Goal: Task Accomplishment & Management: Use online tool/utility

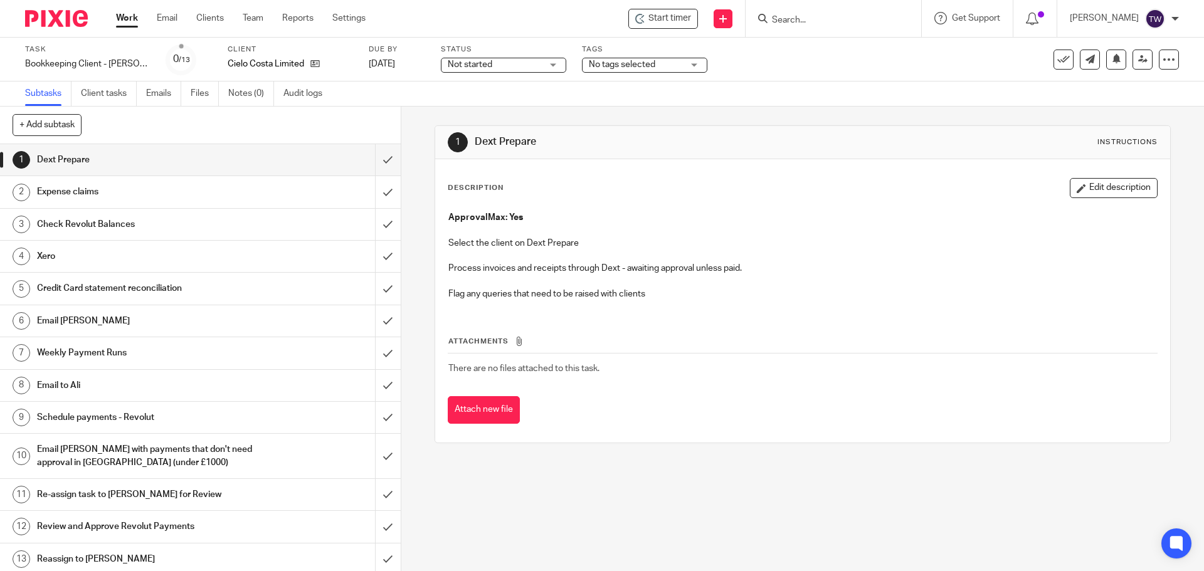
click at [810, 19] on input "Search" at bounding box center [826, 20] width 113 height 11
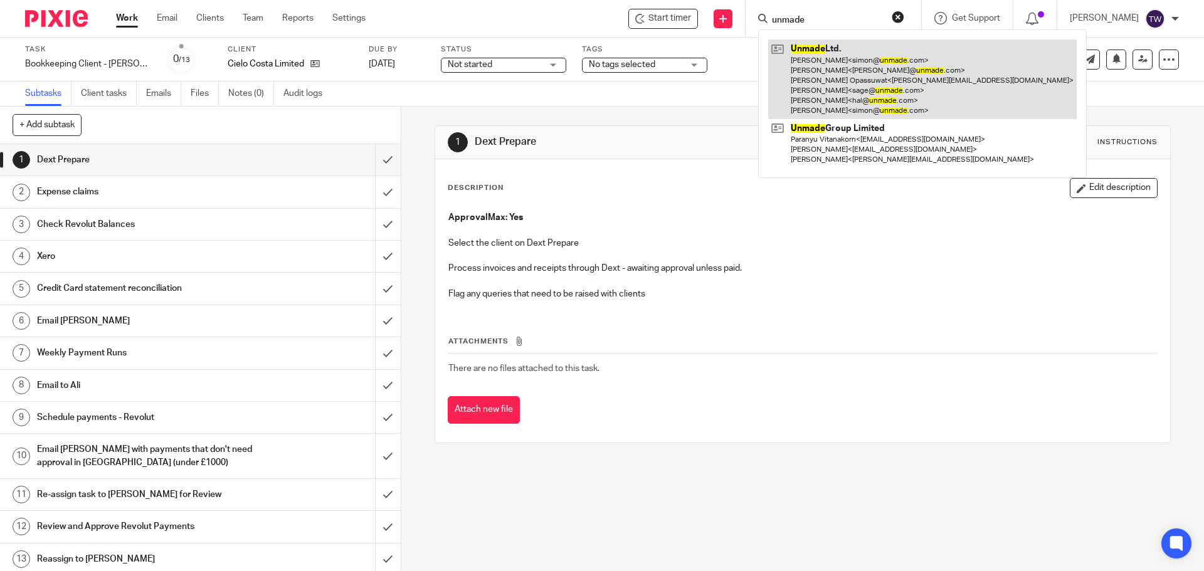
type input "unmade"
click at [858, 71] on link at bounding box center [922, 79] width 308 height 80
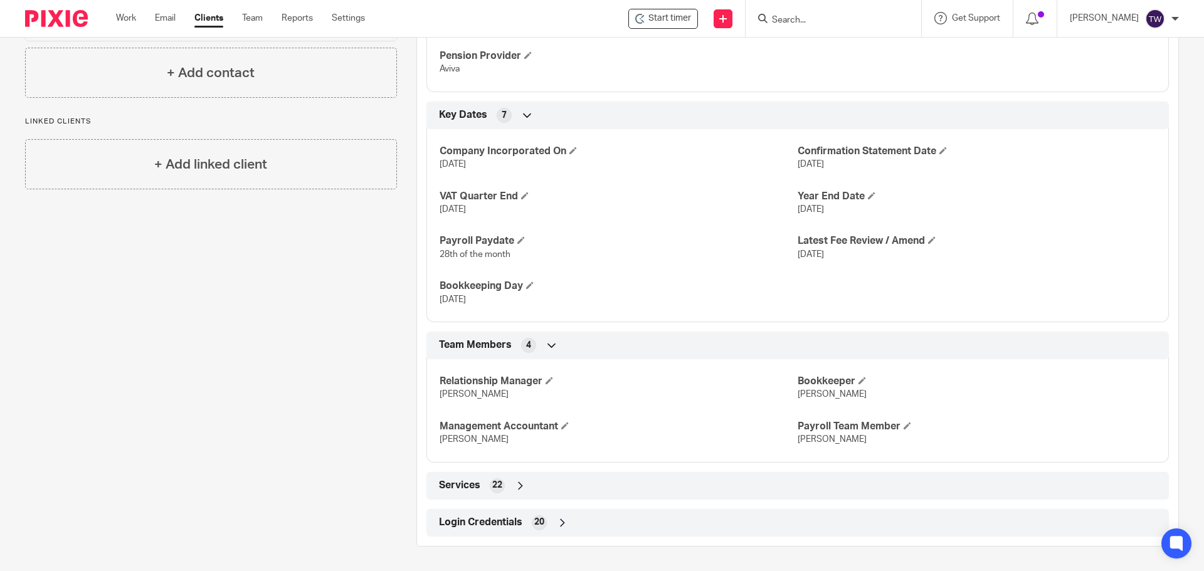
scroll to position [730, 0]
click at [498, 515] on span "Login Credentials" at bounding box center [480, 521] width 83 height 13
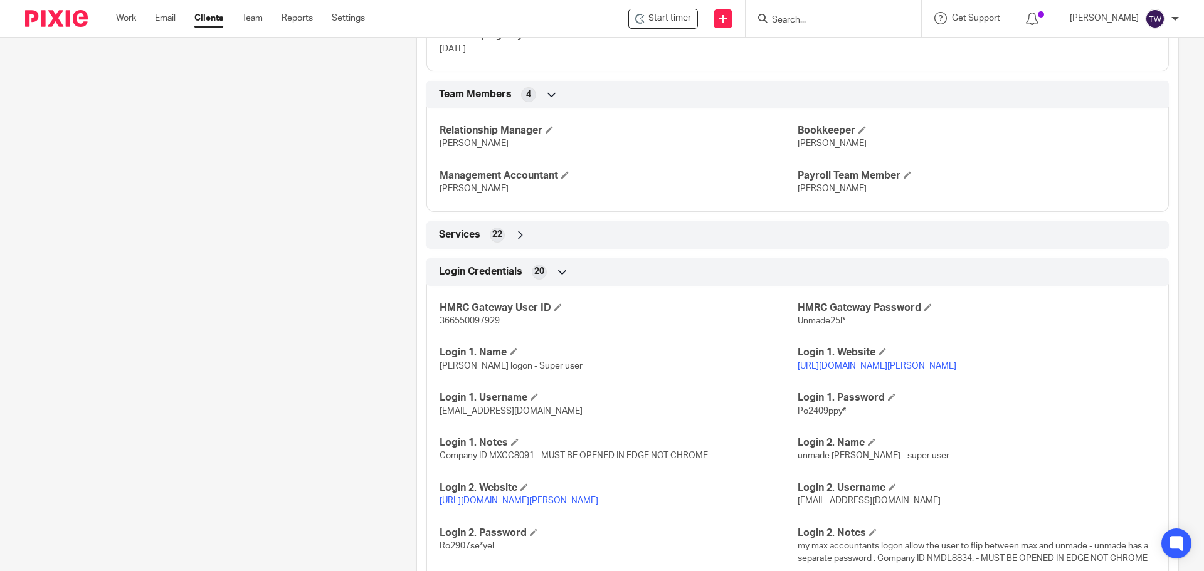
scroll to position [980, 0]
click at [832, 368] on link "https://manage.soldo.com/business-console/main-app-container/#/authentication-m…" at bounding box center [876, 365] width 159 height 9
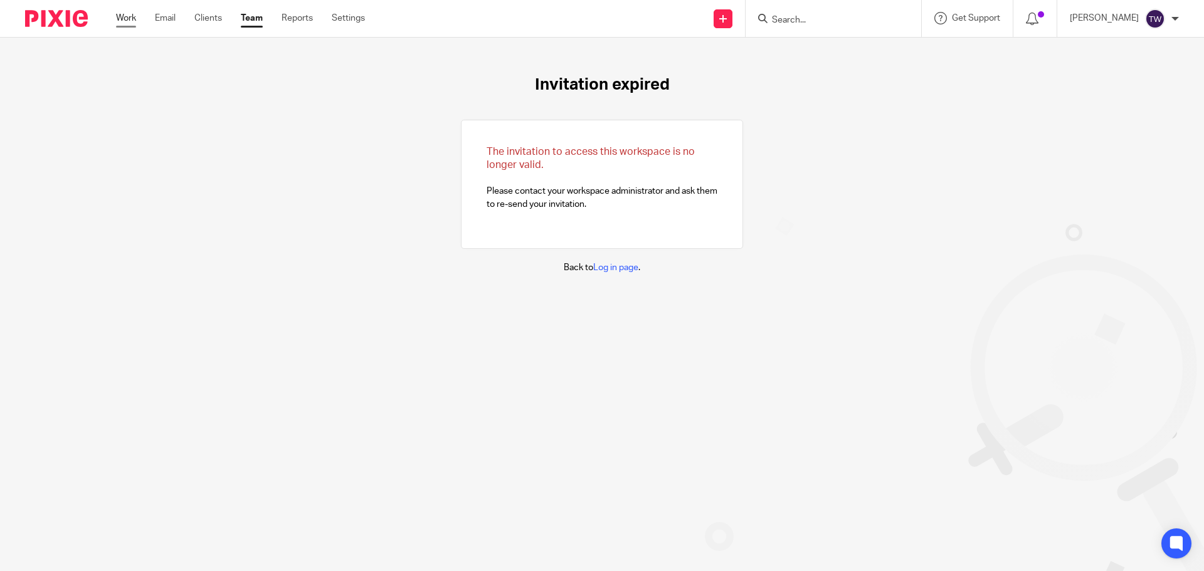
click at [135, 21] on link "Work" at bounding box center [126, 18] width 20 height 13
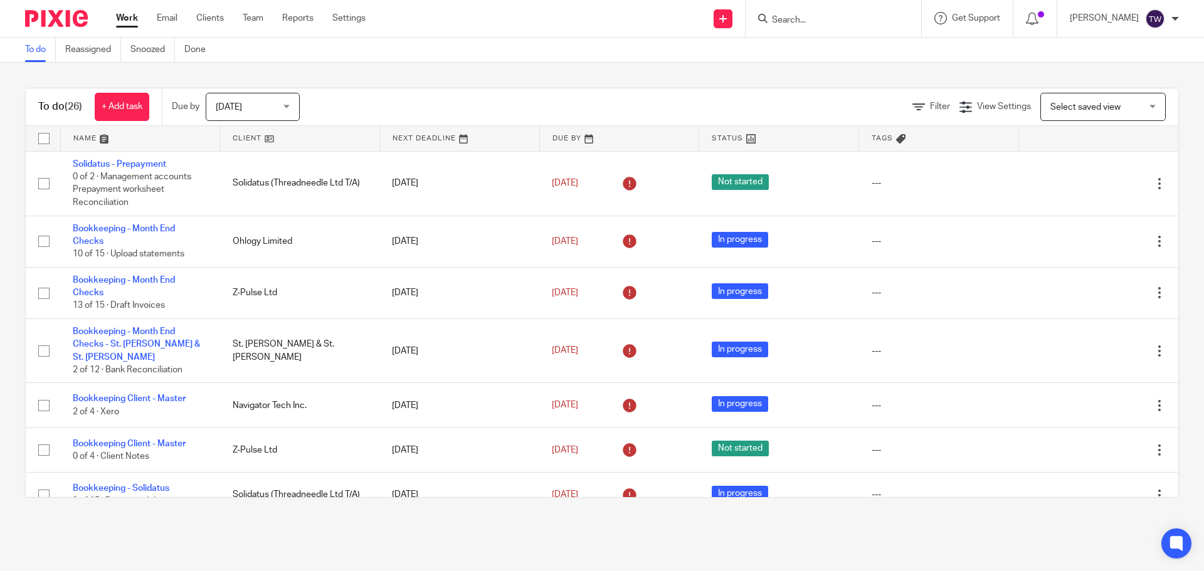
click at [807, 29] on div at bounding box center [833, 18] width 176 height 37
click at [808, 19] on input "Search" at bounding box center [826, 20] width 113 height 11
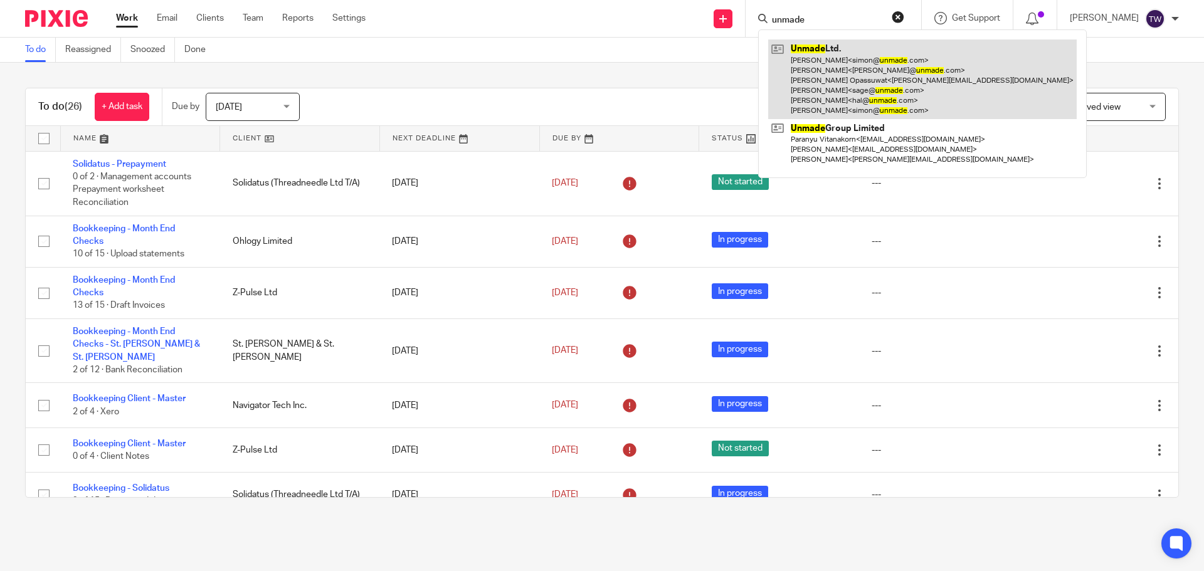
type input "unmade"
click at [822, 92] on link at bounding box center [922, 79] width 308 height 80
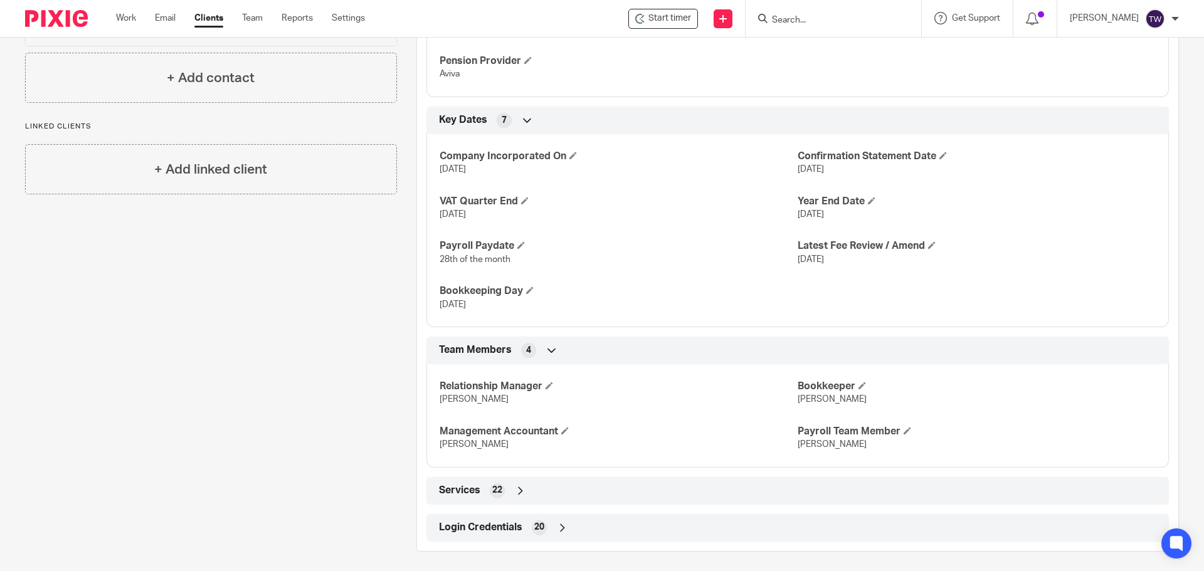
scroll to position [730, 0]
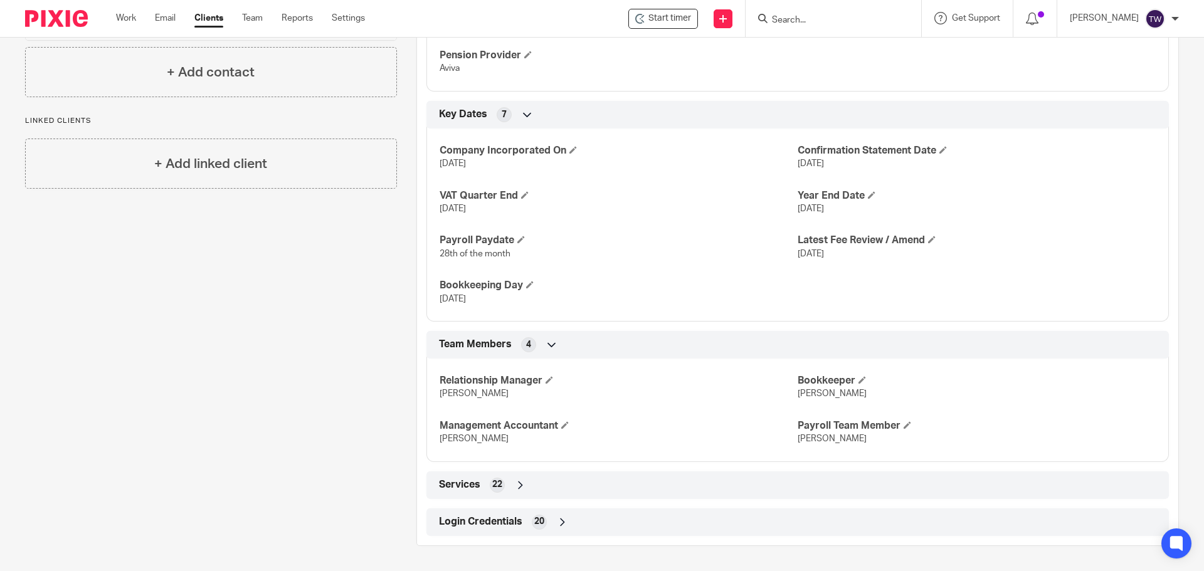
click at [470, 518] on span "Login Credentials" at bounding box center [480, 521] width 83 height 13
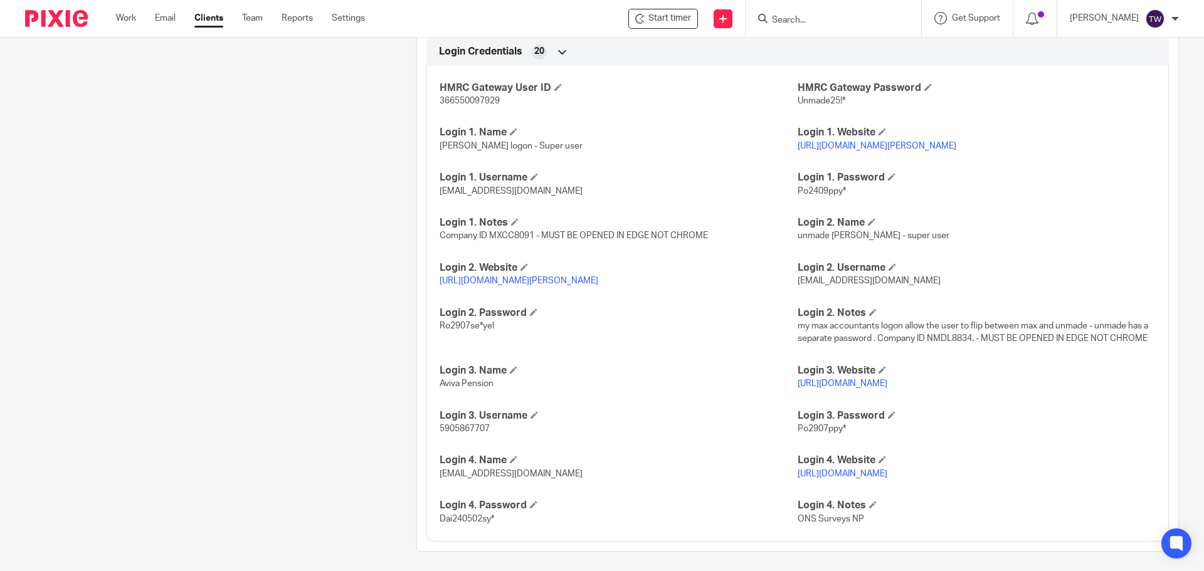
scroll to position [1231, 0]
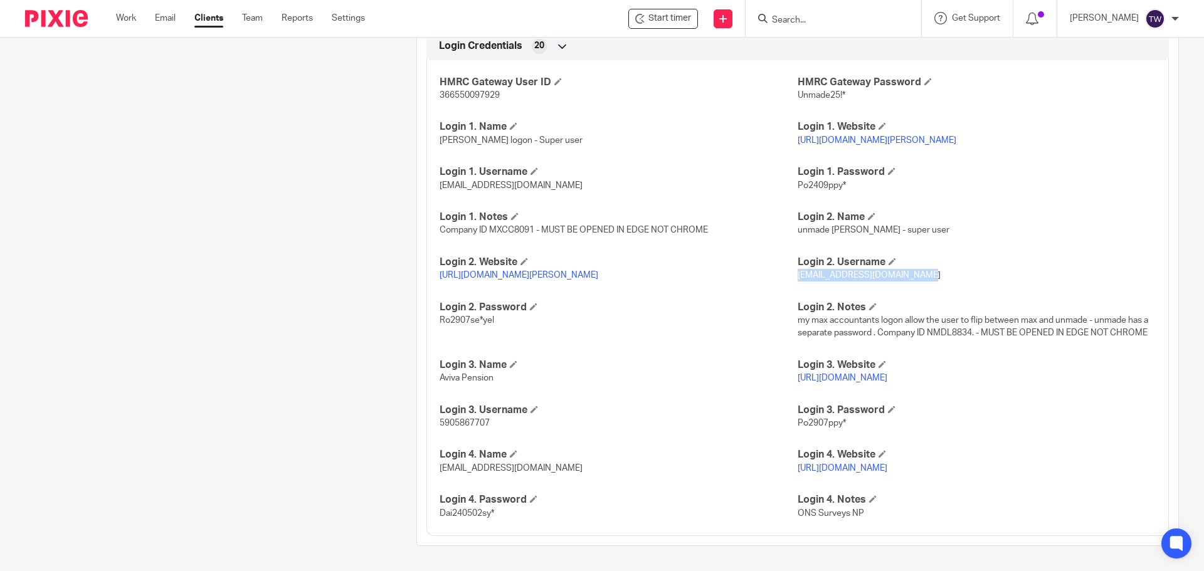
drag, startPoint x: 916, startPoint y: 263, endPoint x: 791, endPoint y: 273, distance: 125.2
click at [797, 273] on div "Login 2. Username nickyp@maxaccountants.co.uk" at bounding box center [976, 269] width 358 height 26
copy span "nickyp@maxaccountants.co.uk"
drag, startPoint x: 495, startPoint y: 322, endPoint x: 428, endPoint y: 320, distance: 67.1
click at [428, 320] on div "HMRC Gateway User ID 366550097929 HMRC Gateway Password Unmade25!* Login 1. Nam…" at bounding box center [797, 293] width 742 height 485
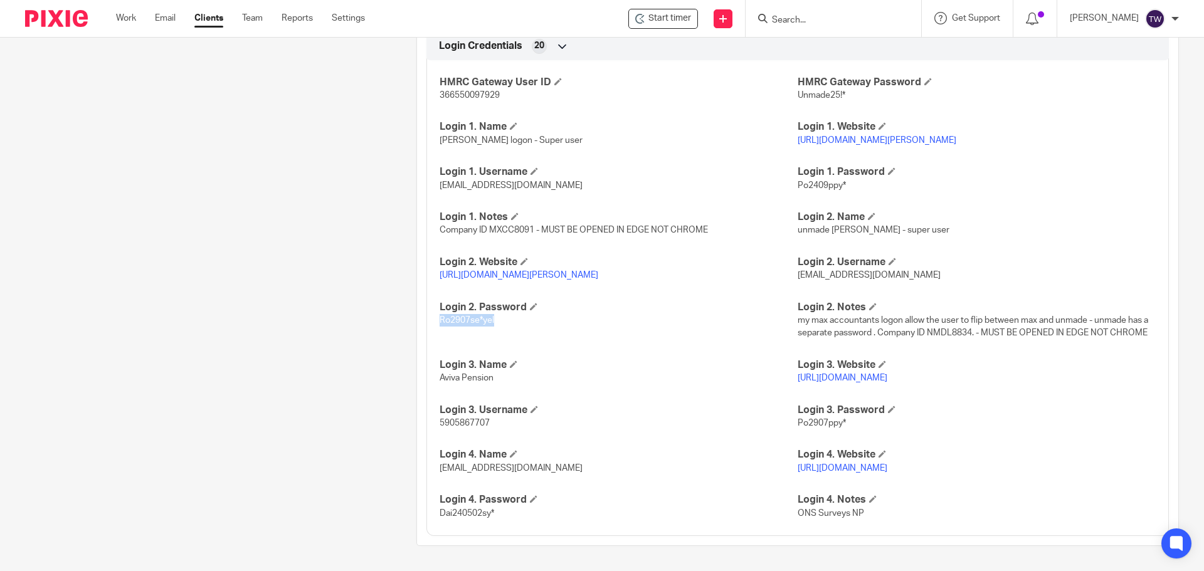
copy span "Ro2907se*yel"
drag, startPoint x: 920, startPoint y: 266, endPoint x: 793, endPoint y: 277, distance: 127.8
click at [797, 277] on div "Login 2. Username nickyp@maxaccountants.co.uk" at bounding box center [976, 269] width 358 height 26
copy span "nickyp@maxaccountants.co.uk"
drag, startPoint x: 495, startPoint y: 320, endPoint x: 429, endPoint y: 318, distance: 65.8
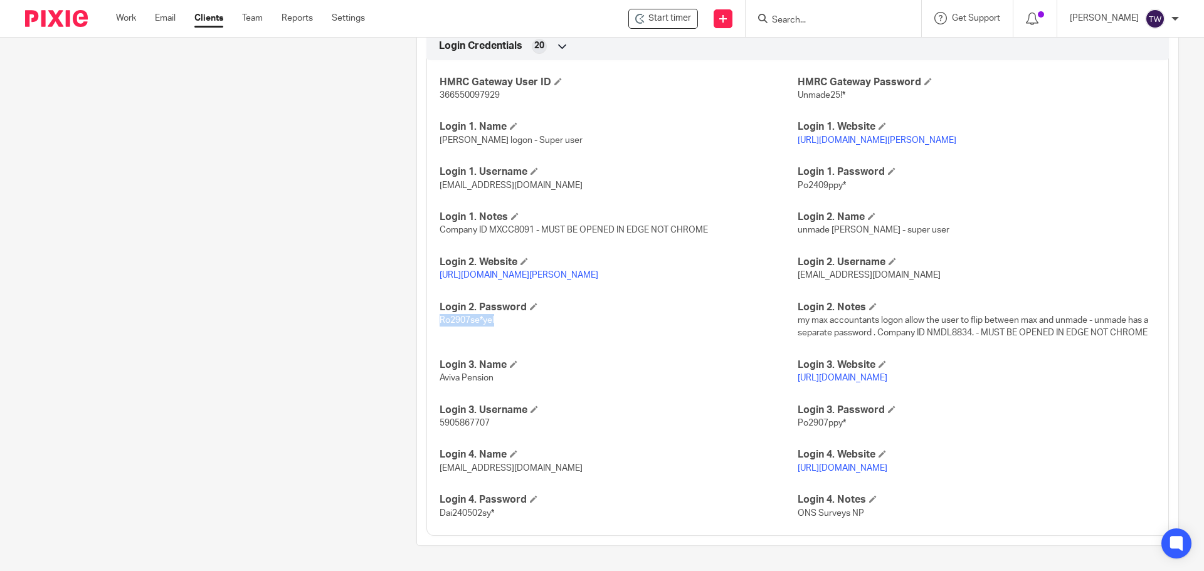
click at [429, 318] on div "HMRC Gateway User ID 366550097929 HMRC Gateway Password Unmade25!* Login 1. Nam…" at bounding box center [797, 293] width 742 height 485
copy span "Ro2907se*yel"
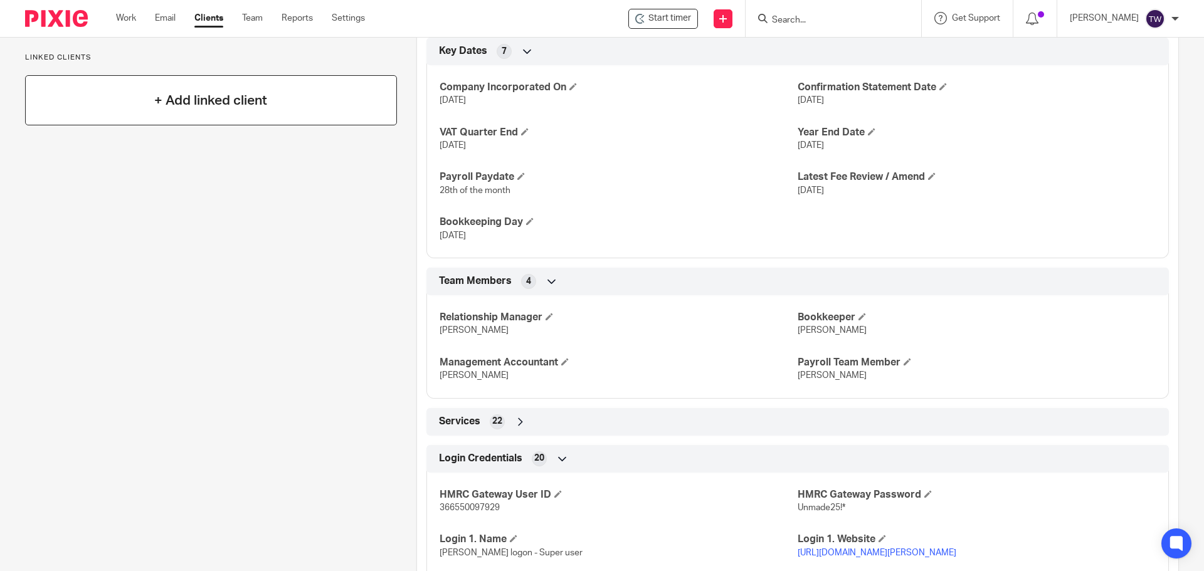
scroll to position [792, 0]
click at [134, 21] on link "Work" at bounding box center [126, 18] width 20 height 13
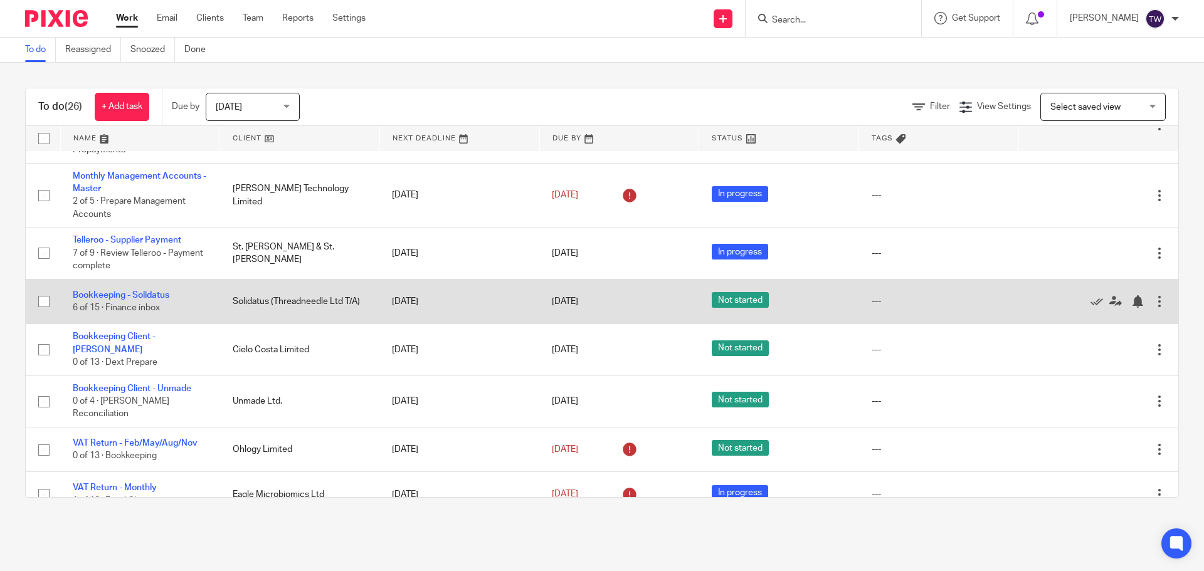
scroll to position [1017, 0]
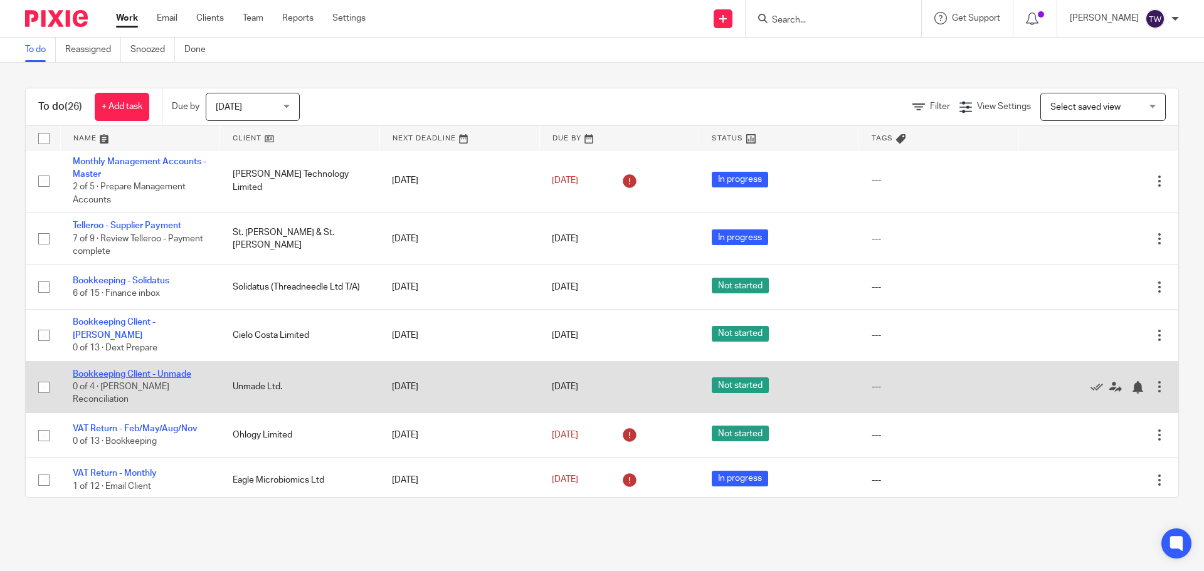
click at [184, 379] on link "Bookkeeping Client - Unmade" at bounding box center [132, 374] width 118 height 9
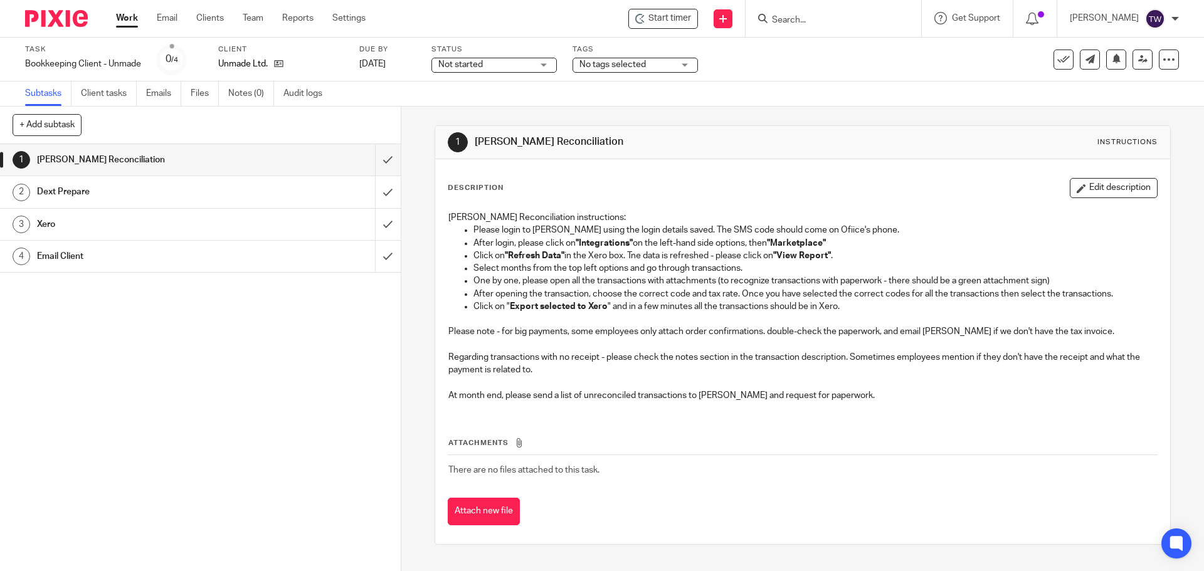
click at [183, 152] on h1 "[PERSON_NAME] Reconciliation" at bounding box center [145, 159] width 217 height 19
click at [123, 21] on link "Work" at bounding box center [127, 18] width 22 height 13
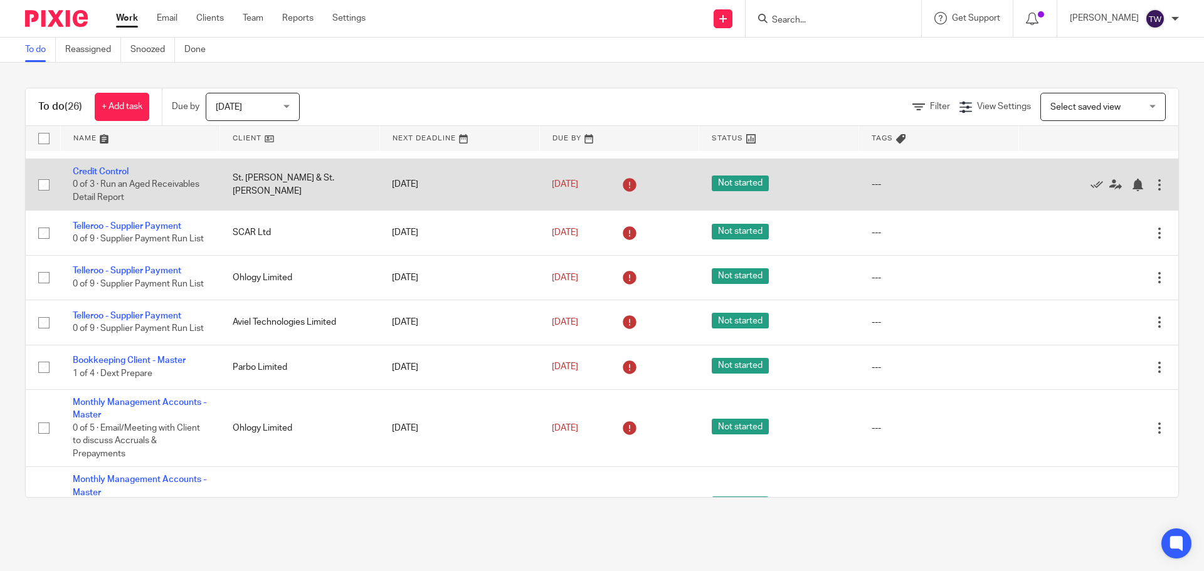
scroll to position [579, 0]
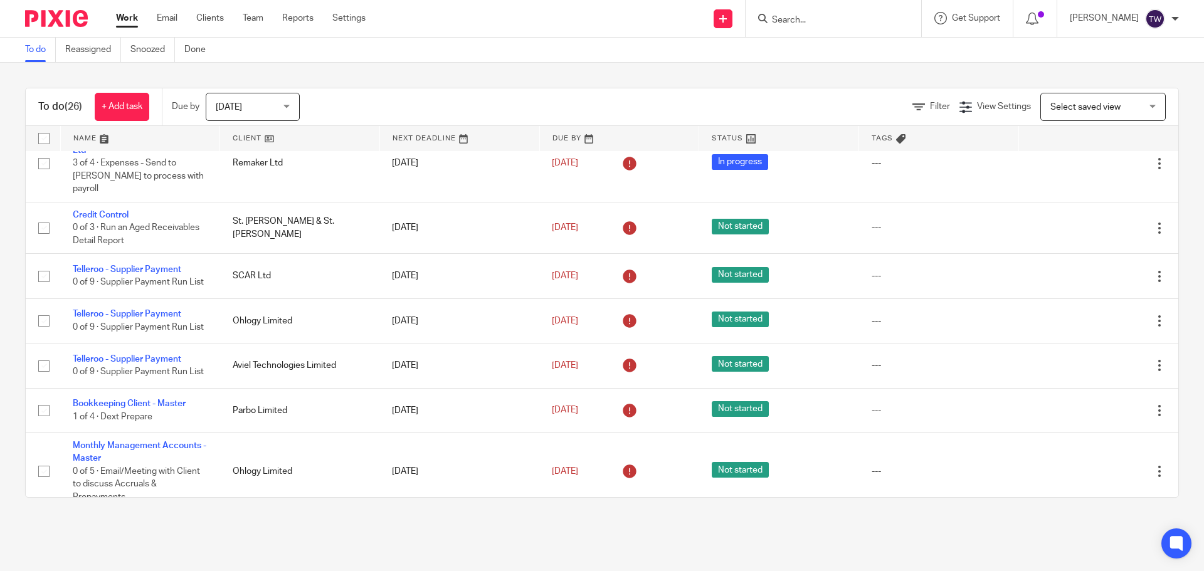
click at [249, 141] on link at bounding box center [299, 138] width 159 height 25
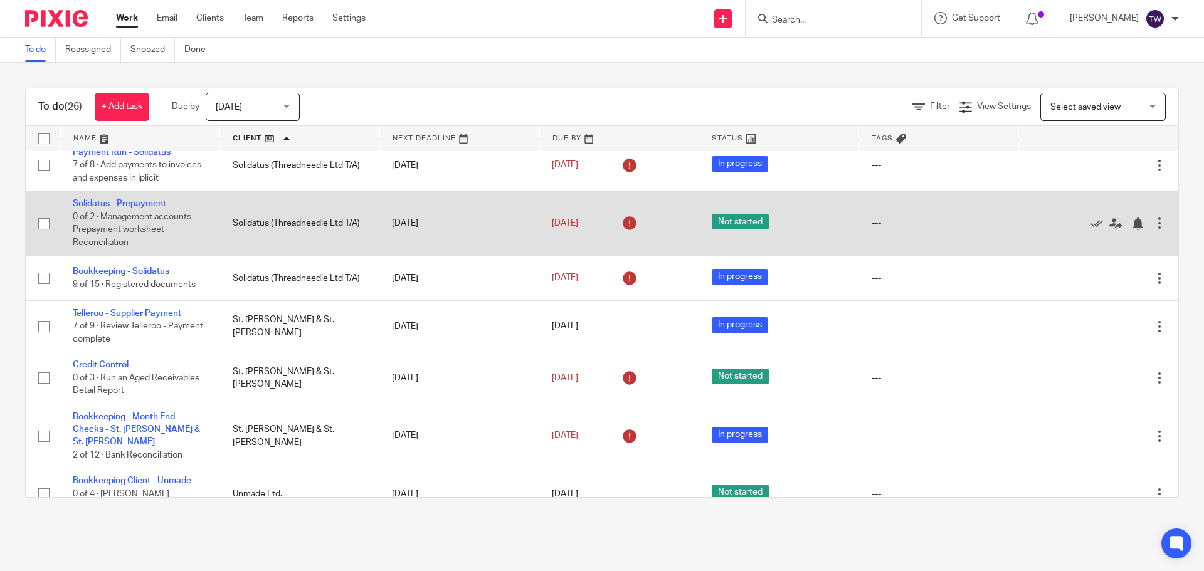
scroll to position [940, 0]
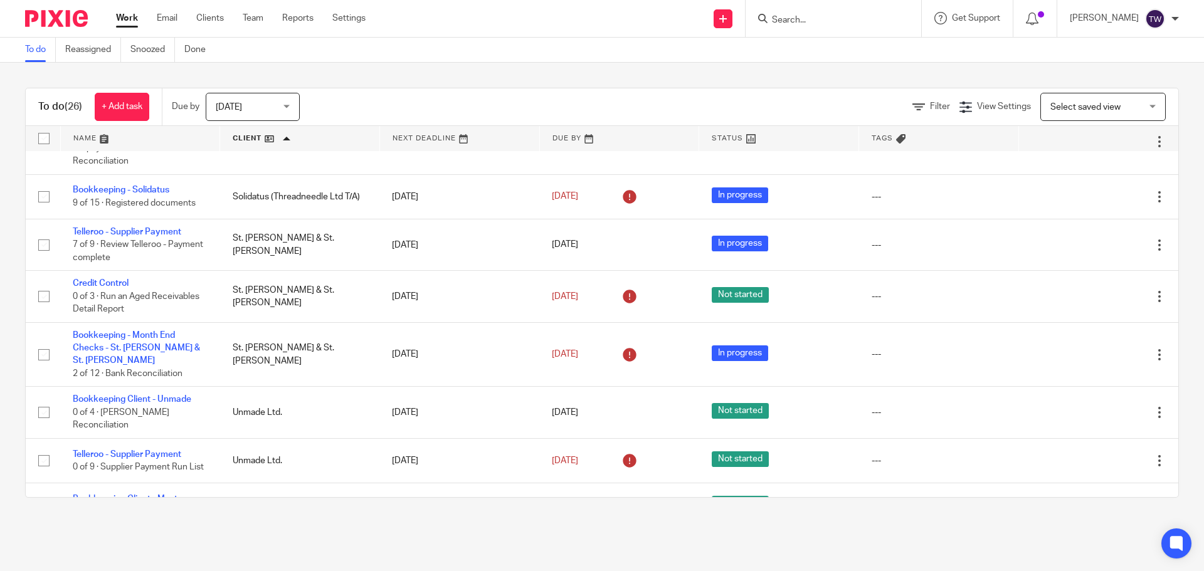
click at [799, 17] on input "Search" at bounding box center [826, 20] width 113 height 11
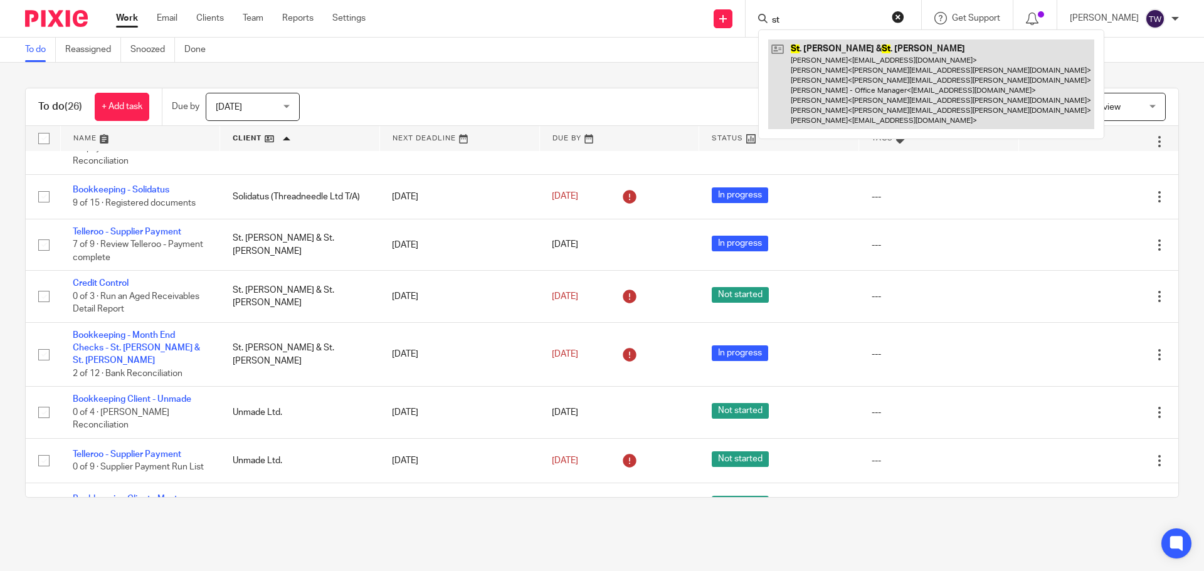
type input "st"
click at [859, 84] on link at bounding box center [931, 84] width 326 height 90
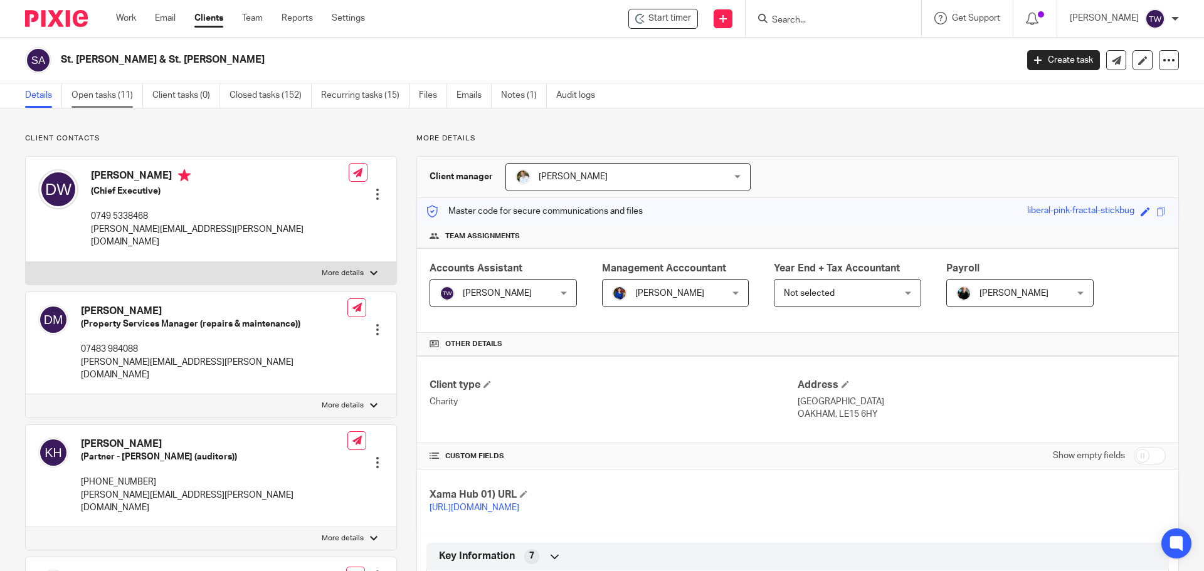
click at [118, 99] on link "Open tasks (11)" at bounding box center [106, 95] width 71 height 24
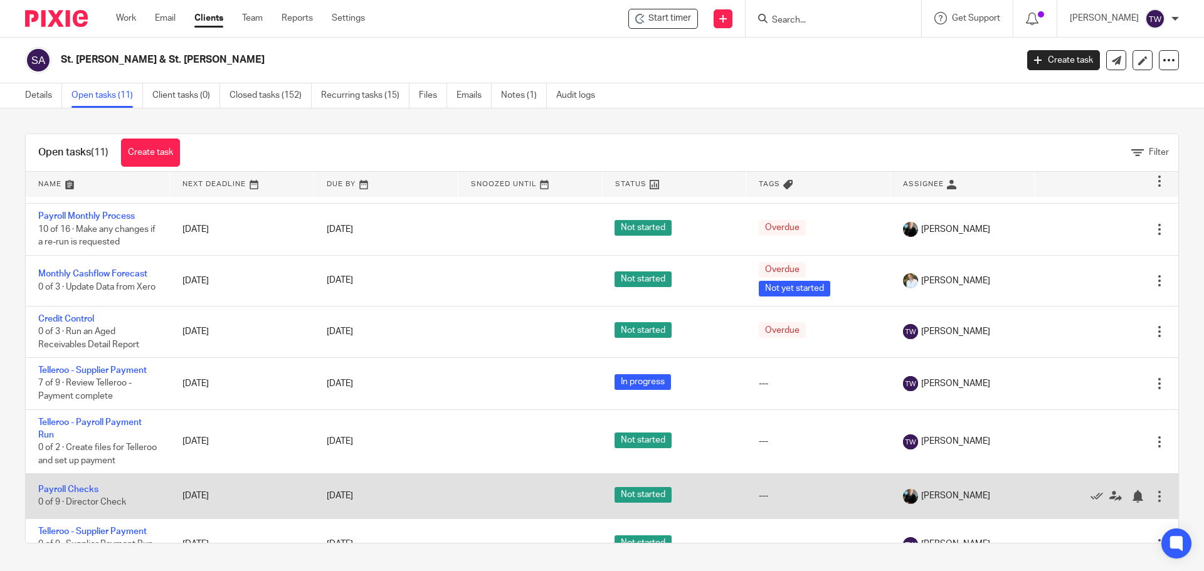
scroll to position [188, 0]
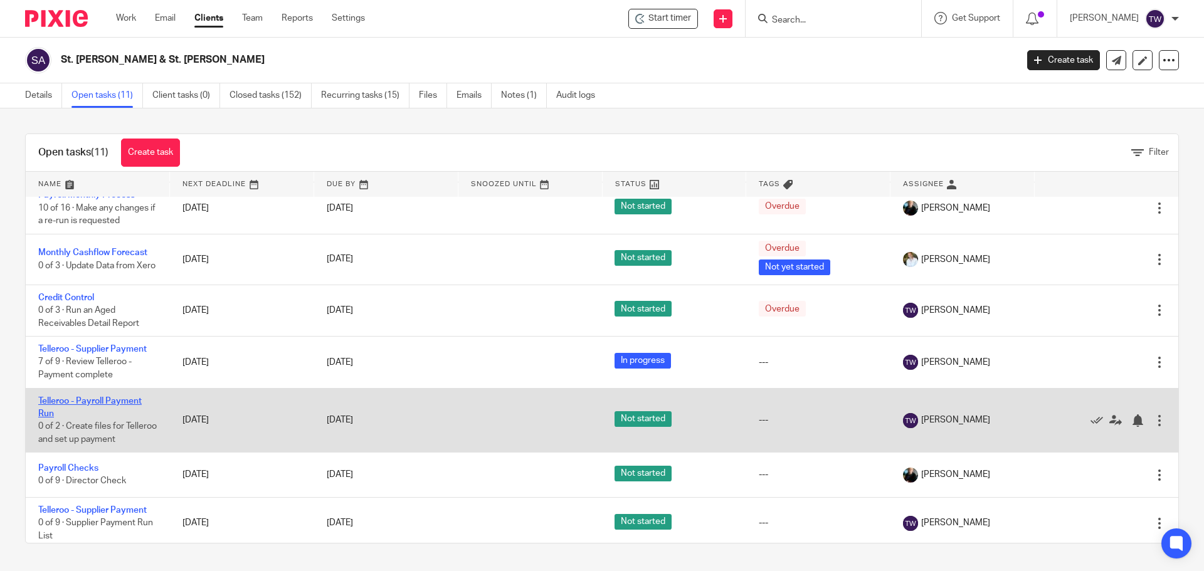
drag, startPoint x: 112, startPoint y: 373, endPoint x: 149, endPoint y: 381, distance: 37.7
click at [113, 397] on link "Telleroo - Payroll Payment Run" at bounding box center [89, 407] width 103 height 21
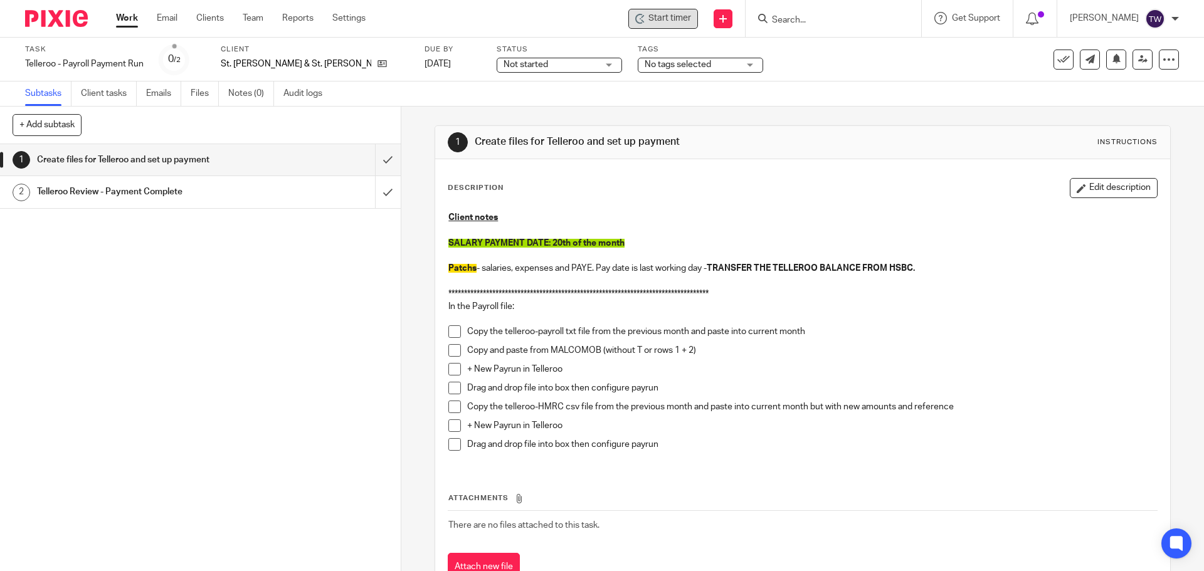
click at [660, 24] on div "Start timer" at bounding box center [663, 18] width 56 height 13
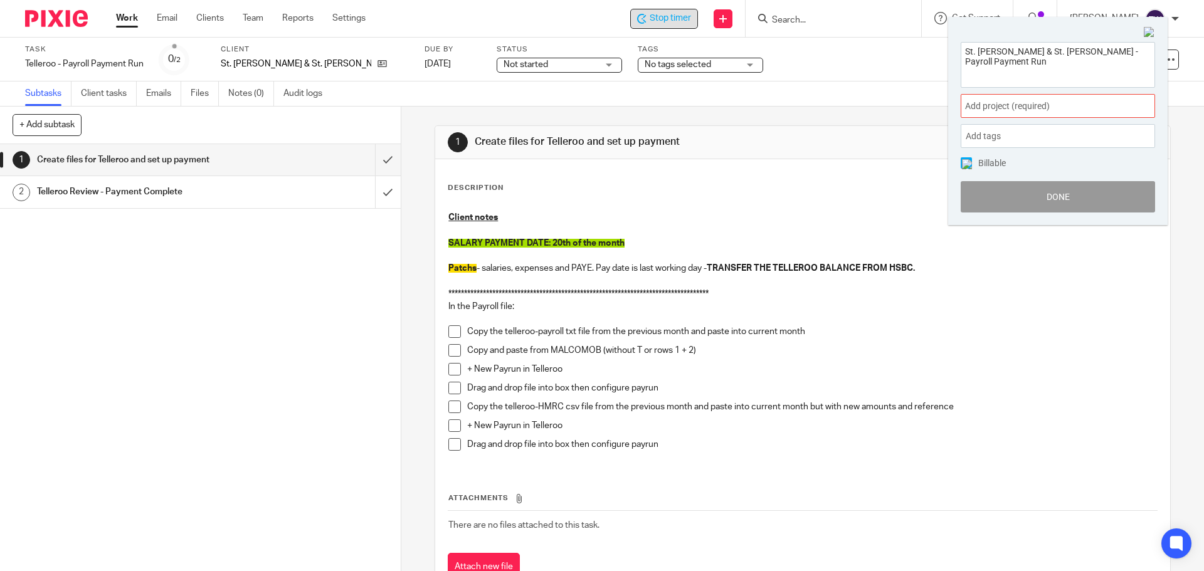
click at [987, 108] on span "Add project (required) :" at bounding box center [1044, 106] width 158 height 13
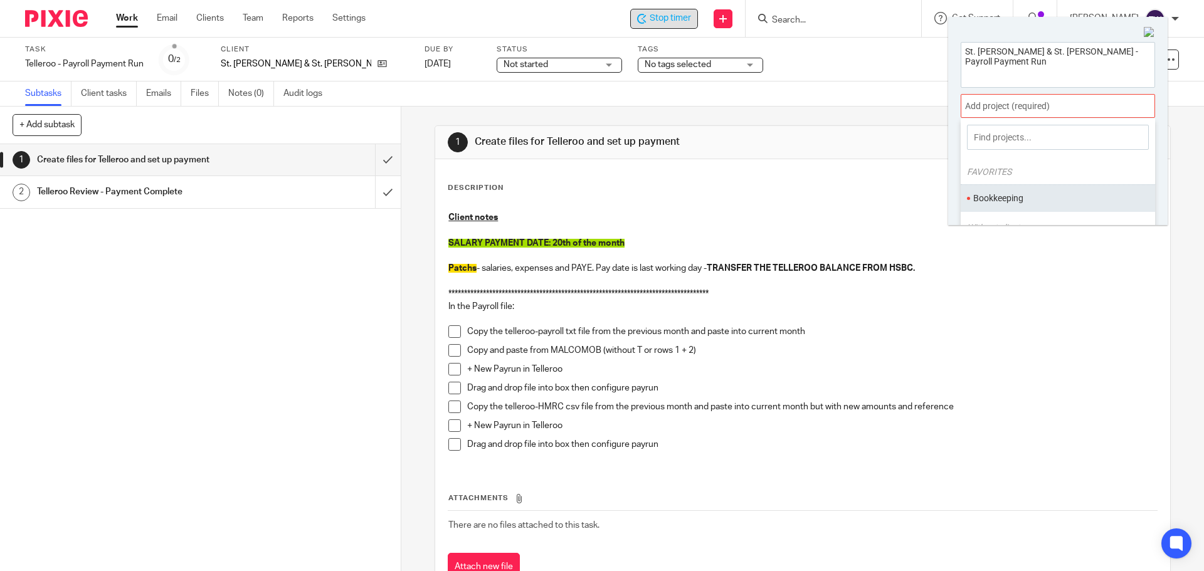
click at [1002, 199] on li "Bookkeeping" at bounding box center [1055, 198] width 164 height 13
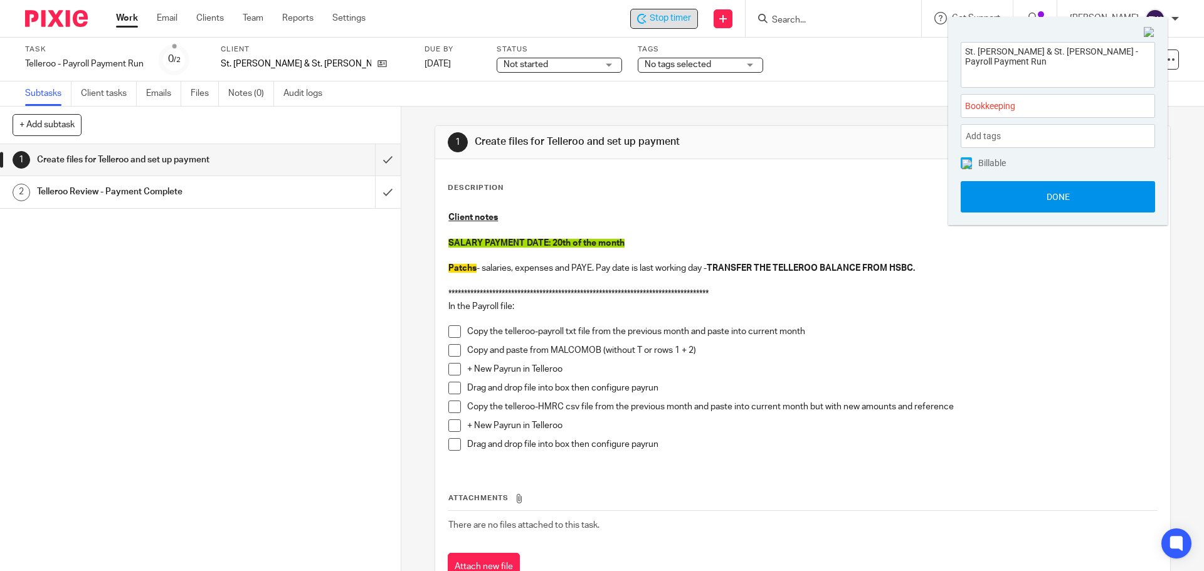
click at [970, 194] on button "Done" at bounding box center [1057, 196] width 194 height 31
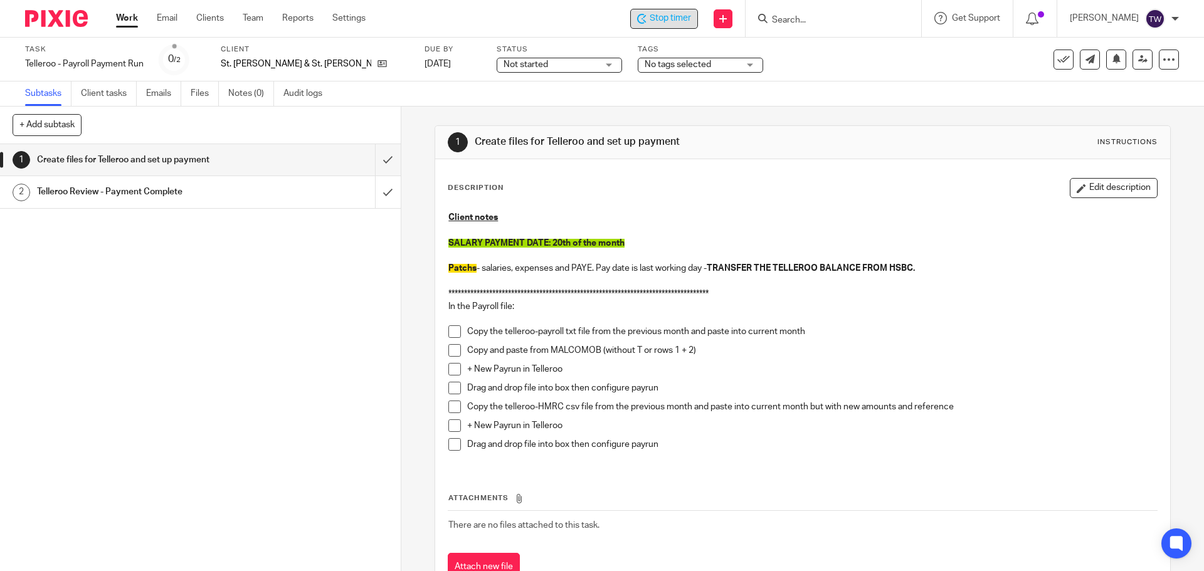
click at [461, 332] on li "Copy the telleroo-payroll txt file from the previous month and paste into curre…" at bounding box center [802, 334] width 708 height 19
click at [456, 330] on span at bounding box center [454, 331] width 13 height 13
click at [963, 230] on p at bounding box center [802, 230] width 708 height 13
click at [456, 351] on span at bounding box center [454, 350] width 13 height 13
click at [456, 364] on span at bounding box center [454, 369] width 13 height 13
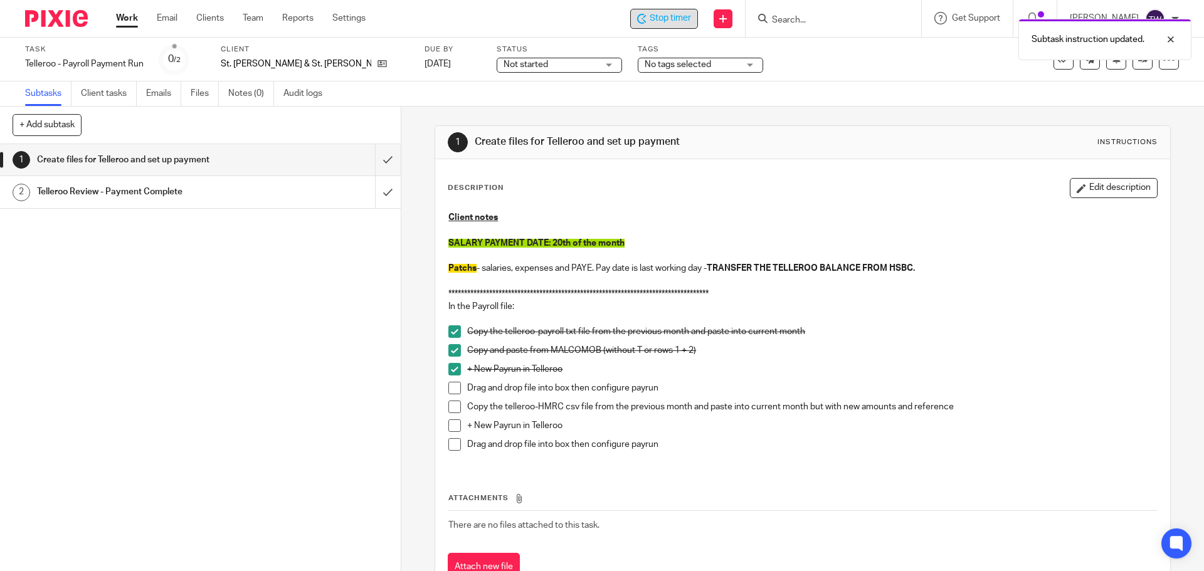
click at [452, 389] on span at bounding box center [454, 388] width 13 height 13
click at [451, 405] on span at bounding box center [454, 407] width 13 height 13
click at [454, 406] on span at bounding box center [454, 407] width 13 height 13
click at [449, 409] on span at bounding box center [454, 407] width 13 height 13
click at [454, 426] on span at bounding box center [454, 425] width 13 height 13
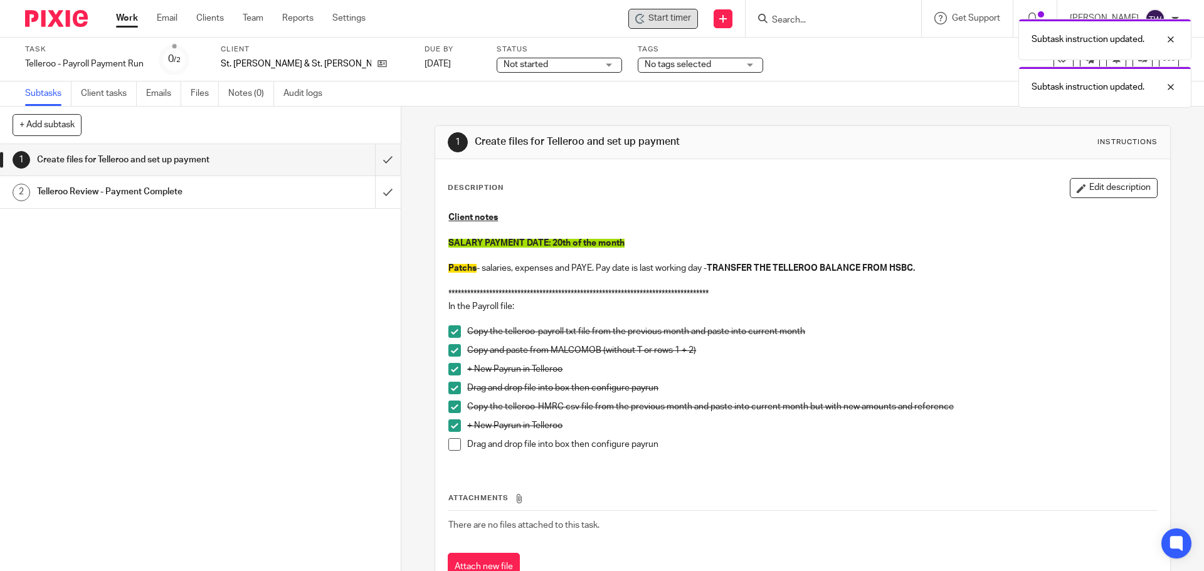
click at [454, 447] on span at bounding box center [454, 444] width 13 height 13
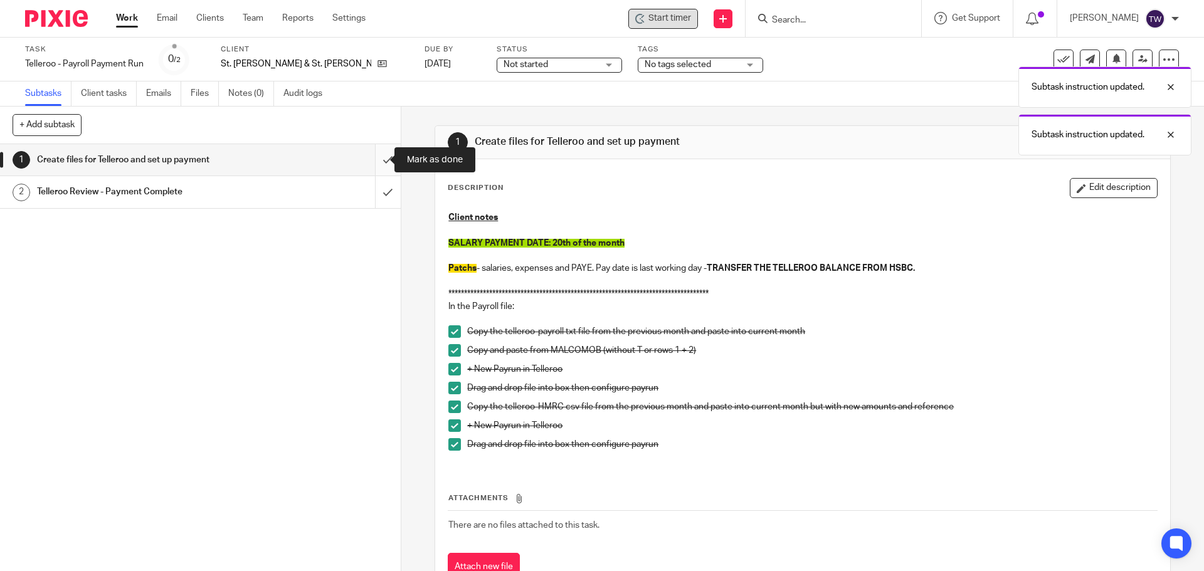
click at [375, 157] on input "submit" at bounding box center [200, 159] width 401 height 31
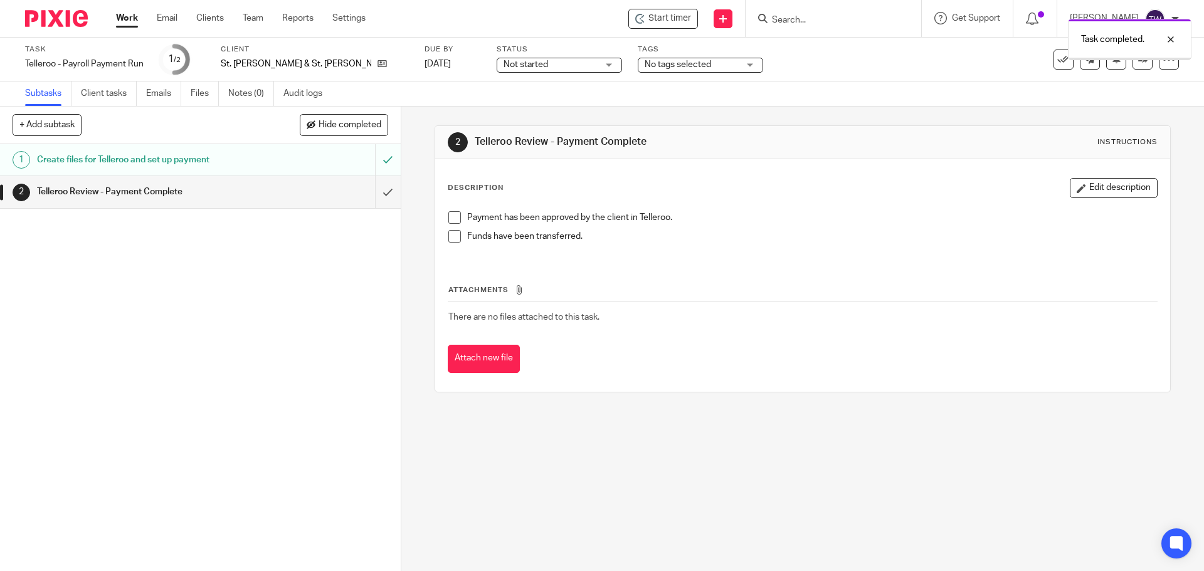
click at [291, 191] on div "Telleroo Review - Payment Complete" at bounding box center [199, 191] width 325 height 19
click at [503, 63] on span "Not started" at bounding box center [550, 64] width 94 height 13
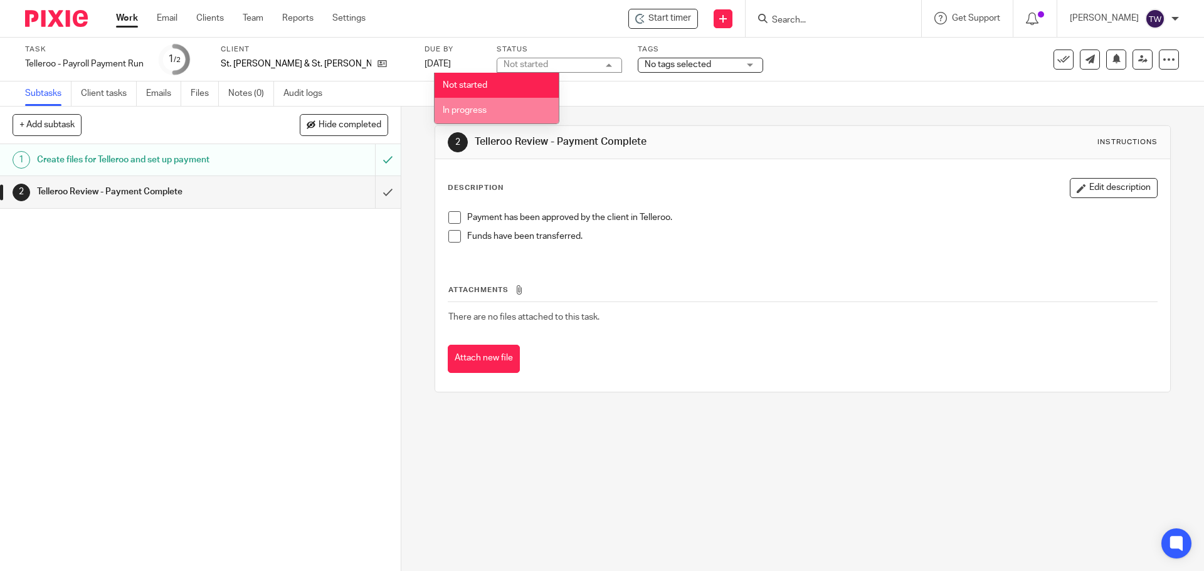
click at [496, 103] on li "In progress" at bounding box center [496, 111] width 124 height 26
click at [127, 21] on link "Work" at bounding box center [127, 18] width 22 height 13
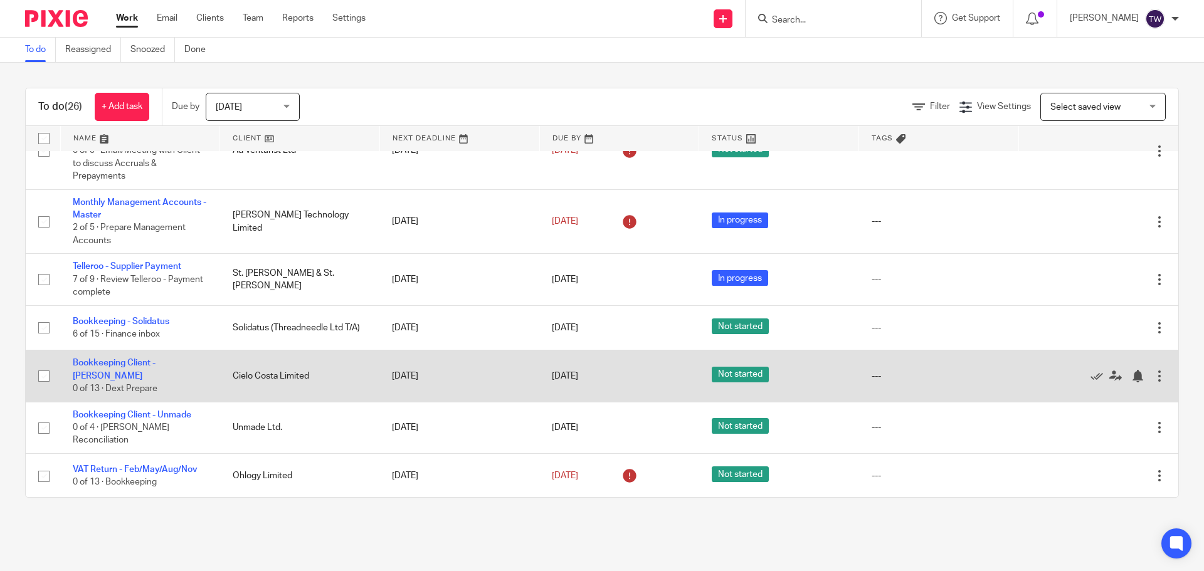
scroll to position [955, 0]
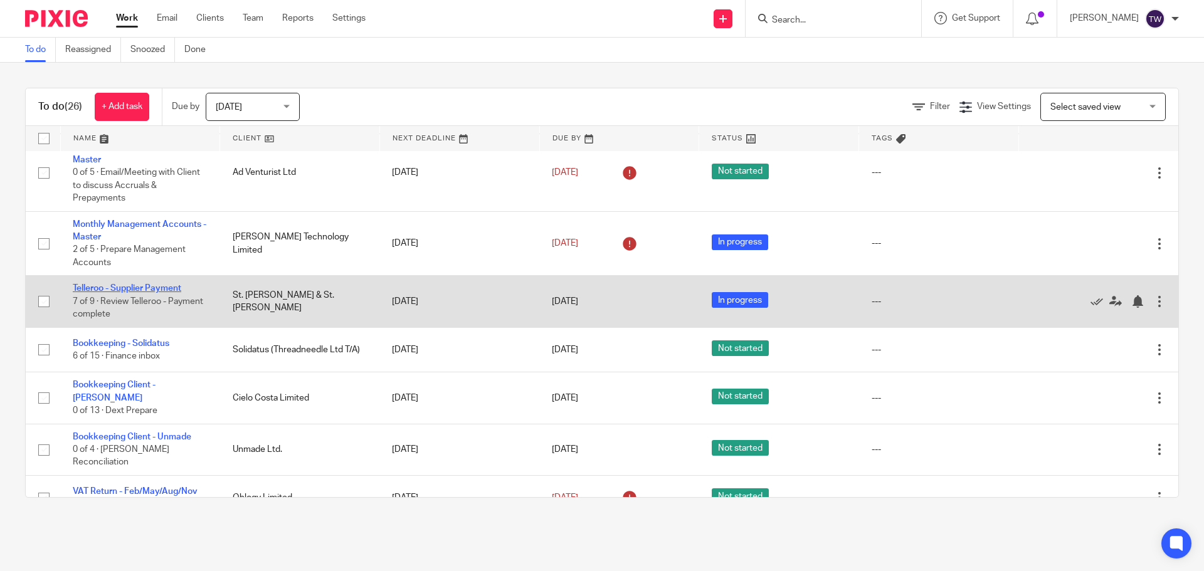
click at [137, 288] on link "Telleroo - Supplier Payment" at bounding box center [127, 288] width 108 height 9
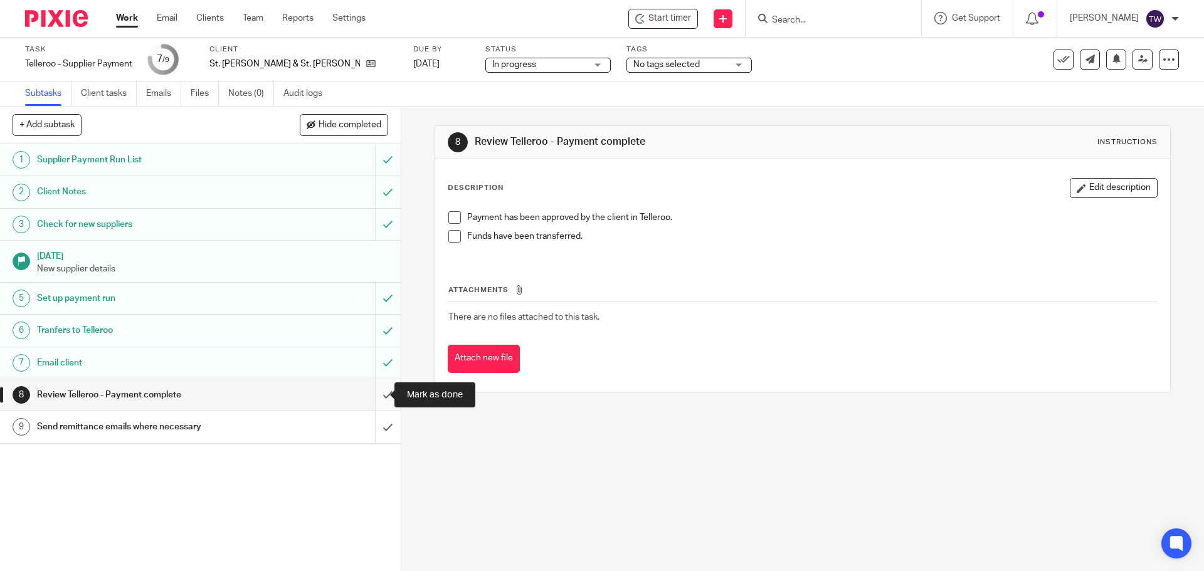
click at [376, 396] on input "submit" at bounding box center [200, 394] width 401 height 31
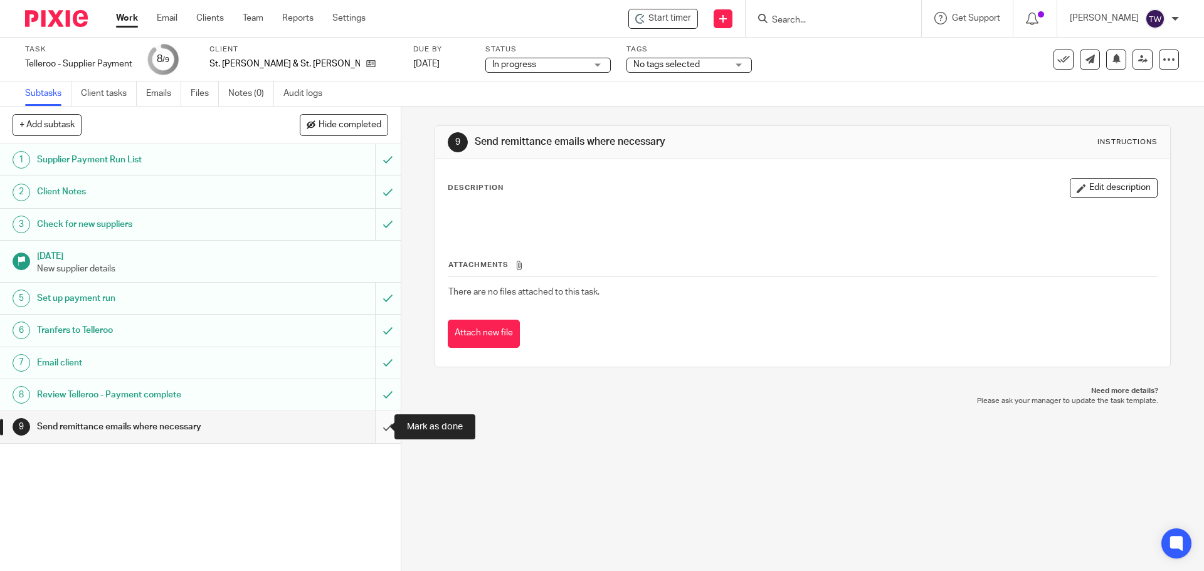
click at [369, 424] on input "submit" at bounding box center [200, 426] width 401 height 31
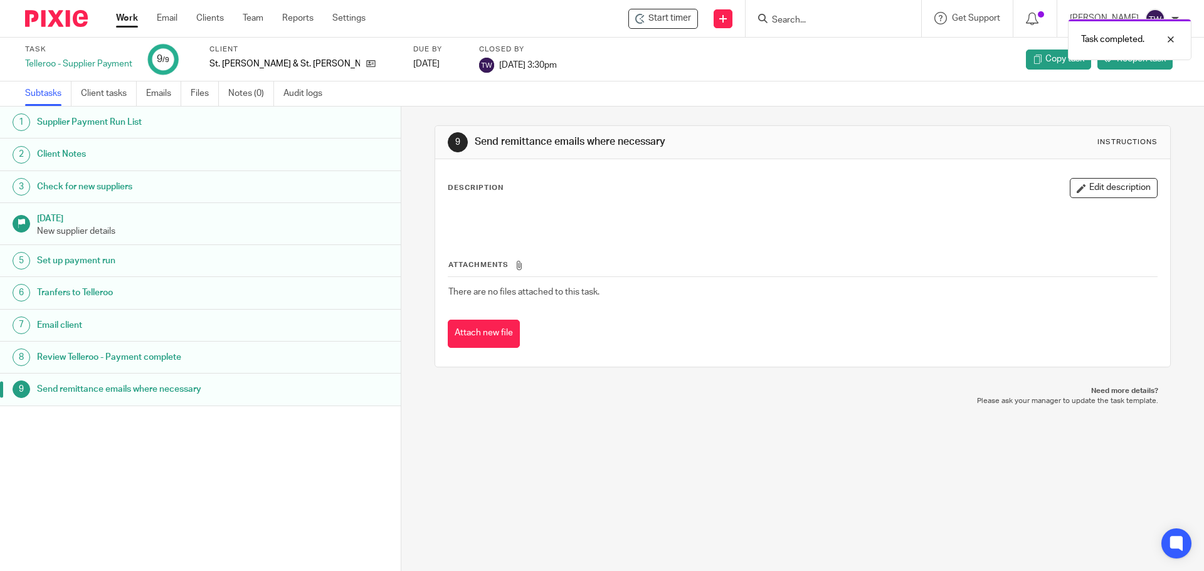
click at [120, 15] on link "Work" at bounding box center [127, 18] width 22 height 13
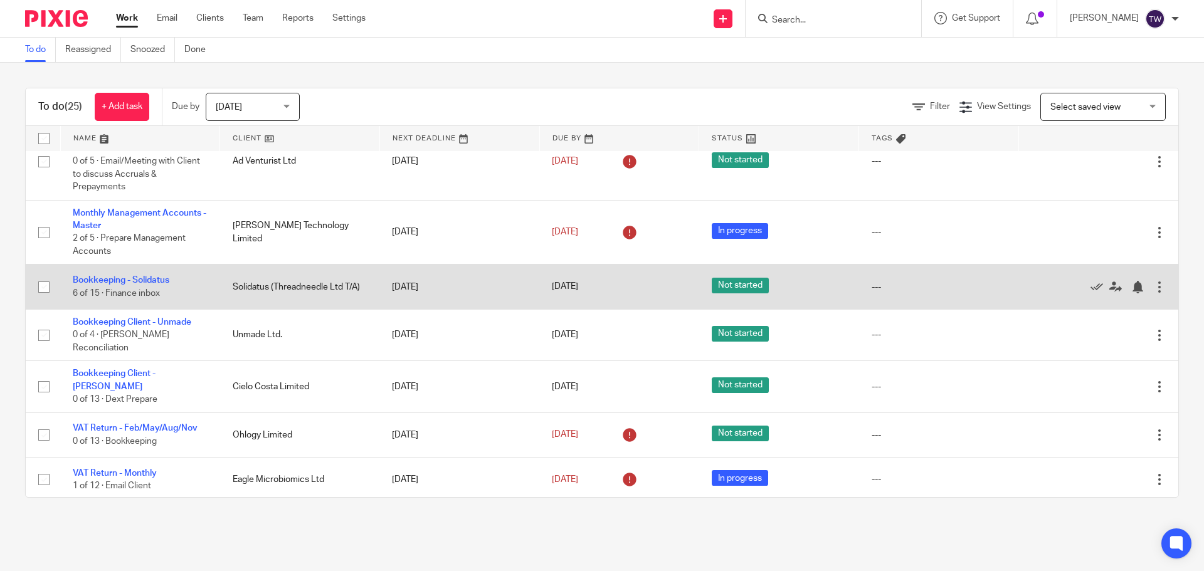
scroll to position [966, 0]
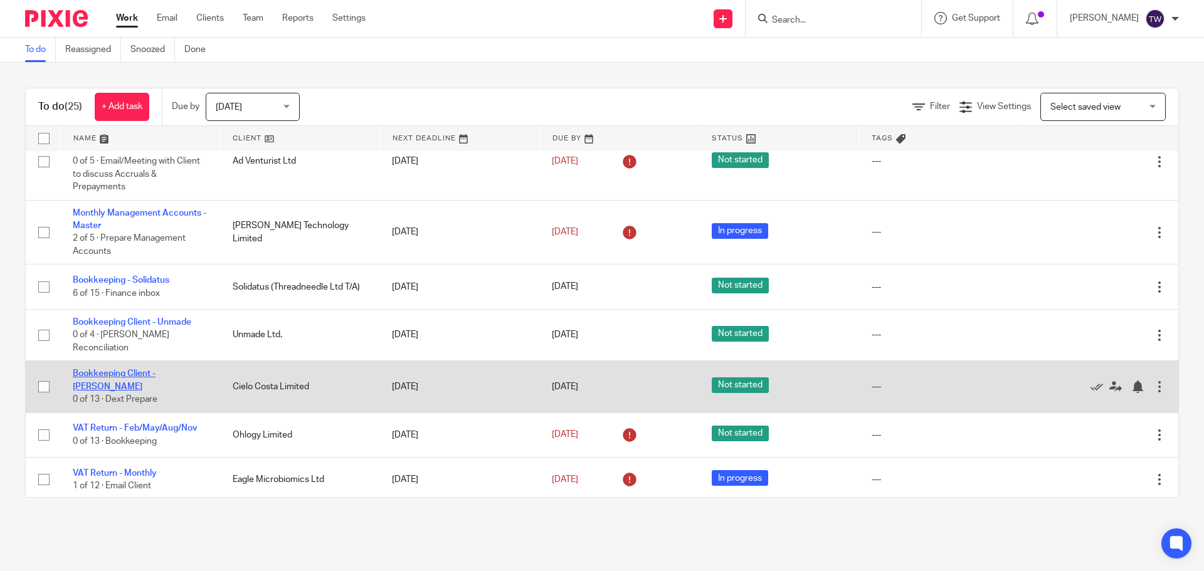
click at [110, 369] on link "Bookkeeping Client - [PERSON_NAME]" at bounding box center [114, 379] width 83 height 21
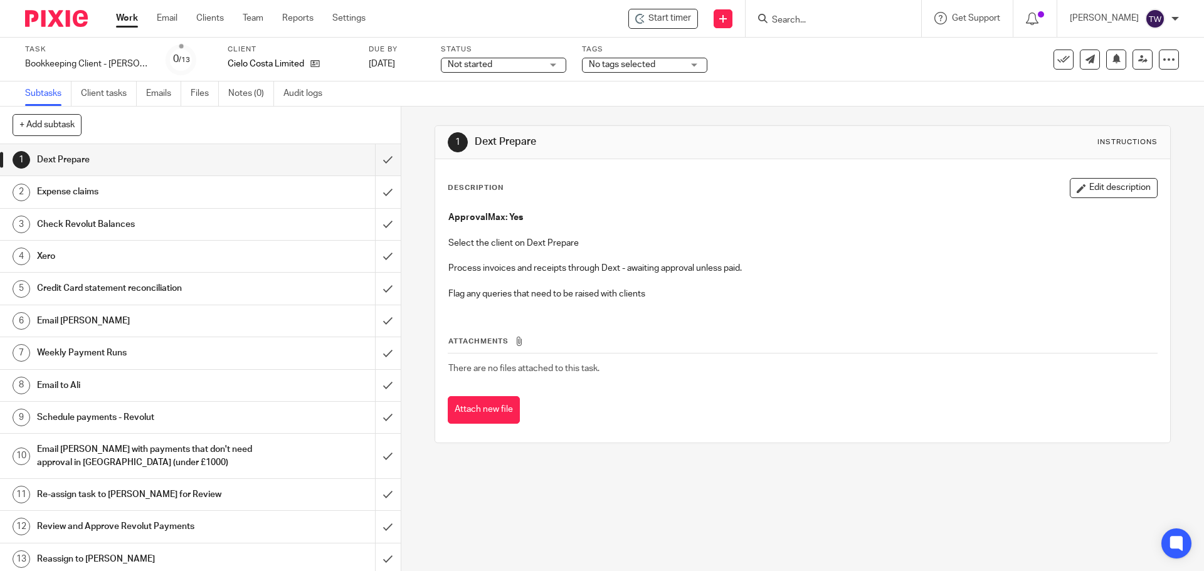
click at [518, 59] on span "Not started" at bounding box center [495, 64] width 94 height 13
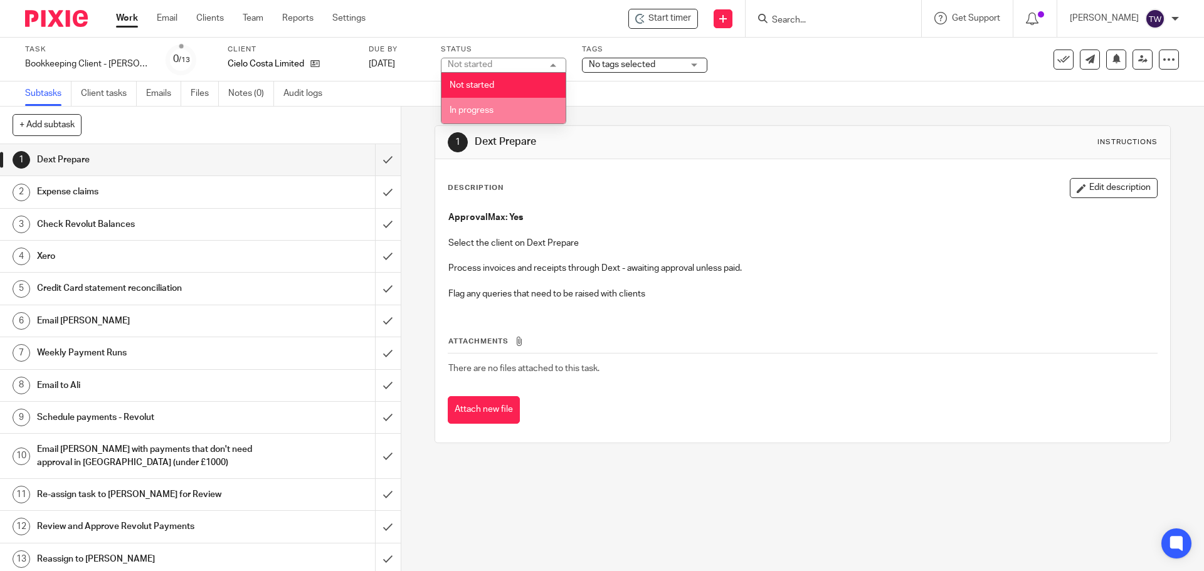
click at [508, 104] on li "In progress" at bounding box center [503, 111] width 124 height 26
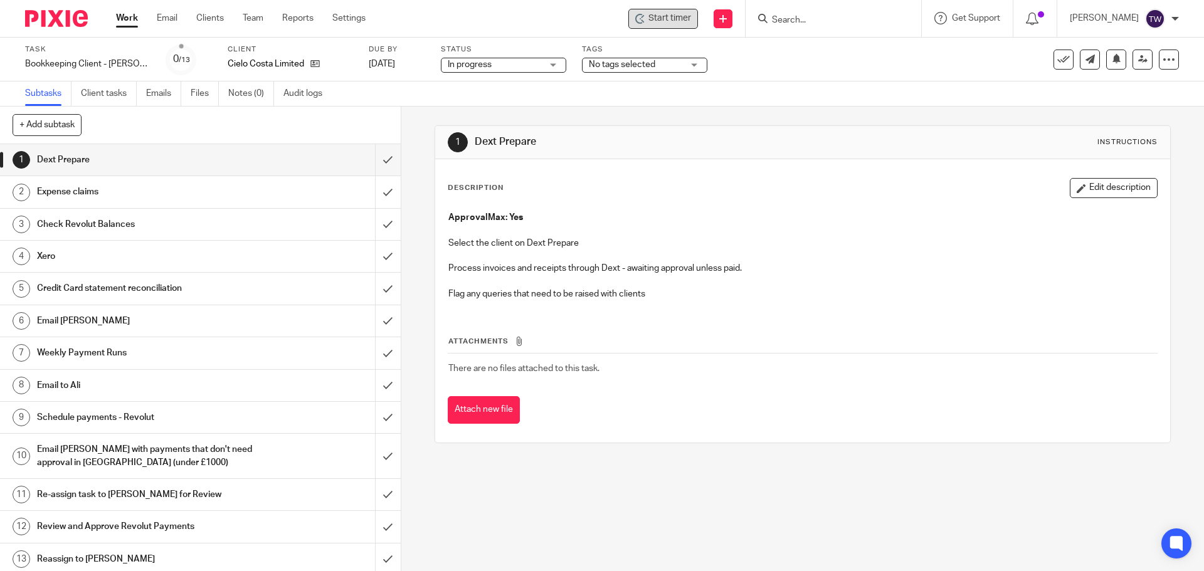
click at [671, 24] on span "Start timer" at bounding box center [669, 18] width 43 height 13
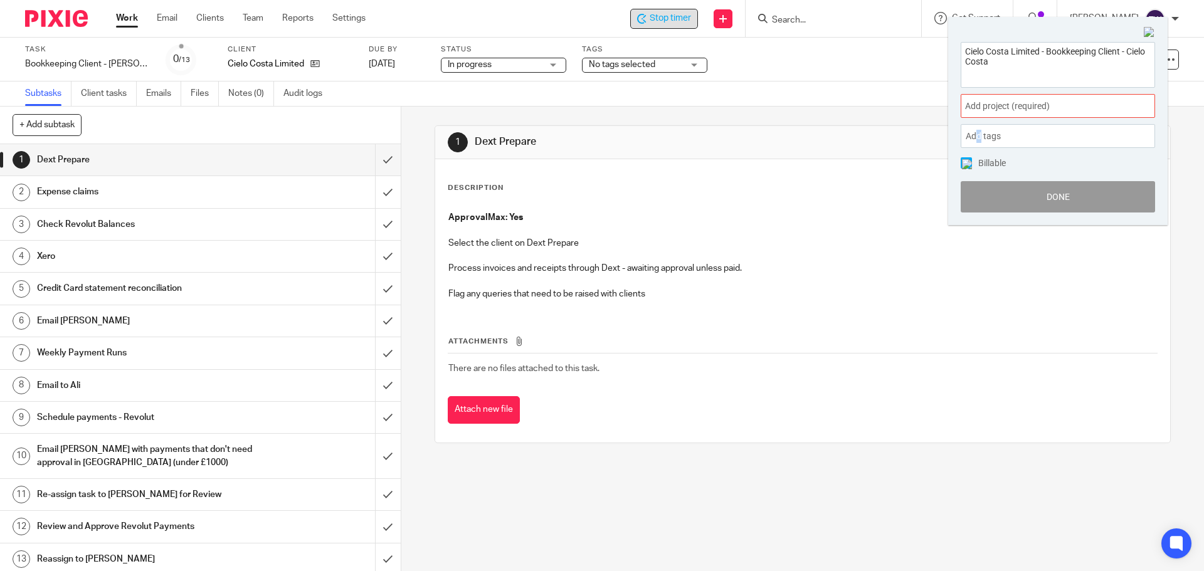
click at [979, 119] on div "Cielo Costa Limited - Bookkeeping Client - Cielo Costa Add project (required) :…" at bounding box center [1057, 127] width 219 height 196
click at [979, 113] on span "Add project (required) :" at bounding box center [1044, 106] width 158 height 13
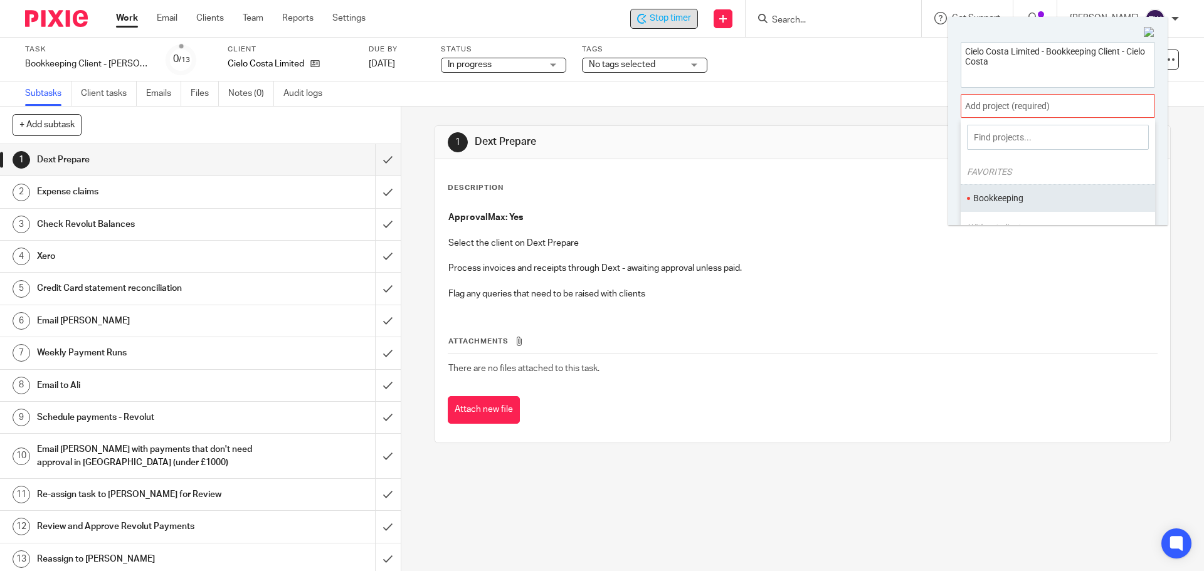
click at [987, 196] on li "Bookkeeping" at bounding box center [1055, 198] width 164 height 13
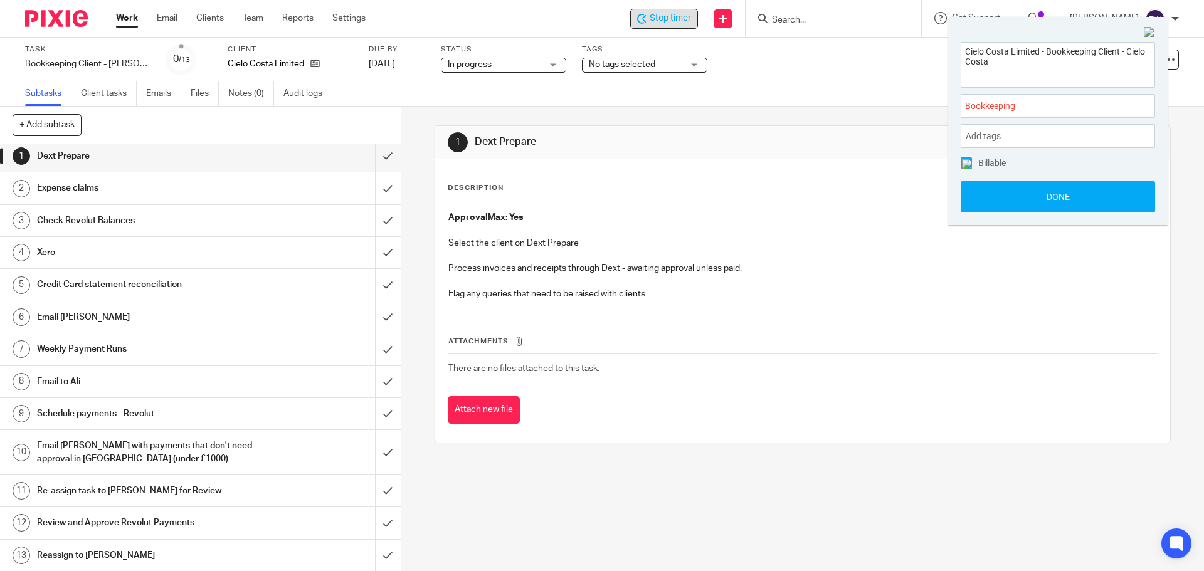
scroll to position [4, 0]
click at [240, 352] on h1 "Weekly Payment Runs" at bounding box center [145, 348] width 217 height 19
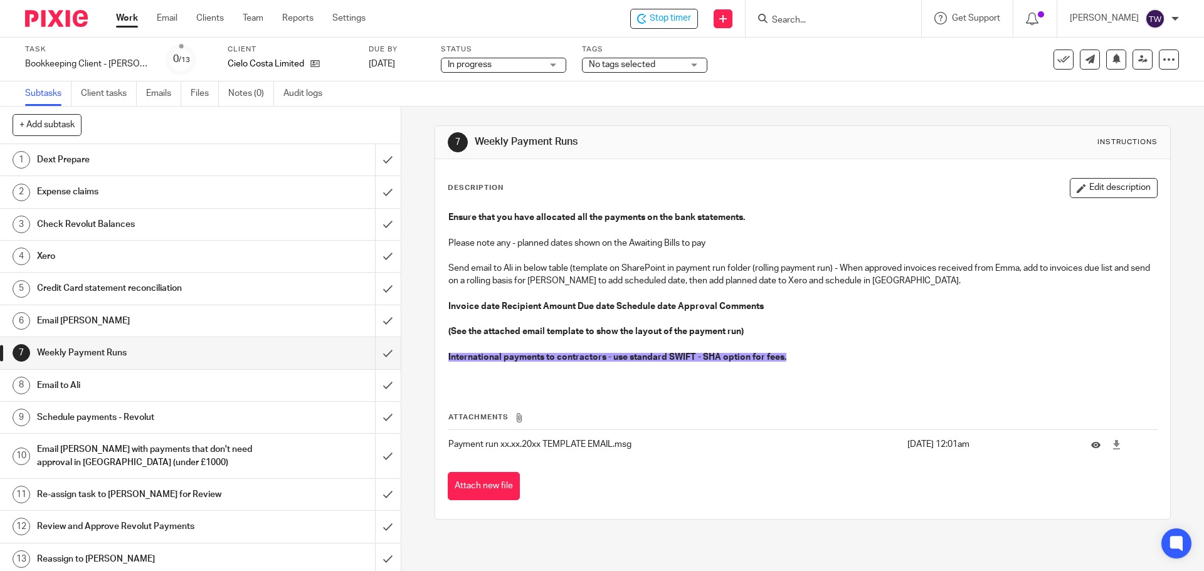
click at [228, 389] on h1 "Email to Ali" at bounding box center [145, 385] width 217 height 19
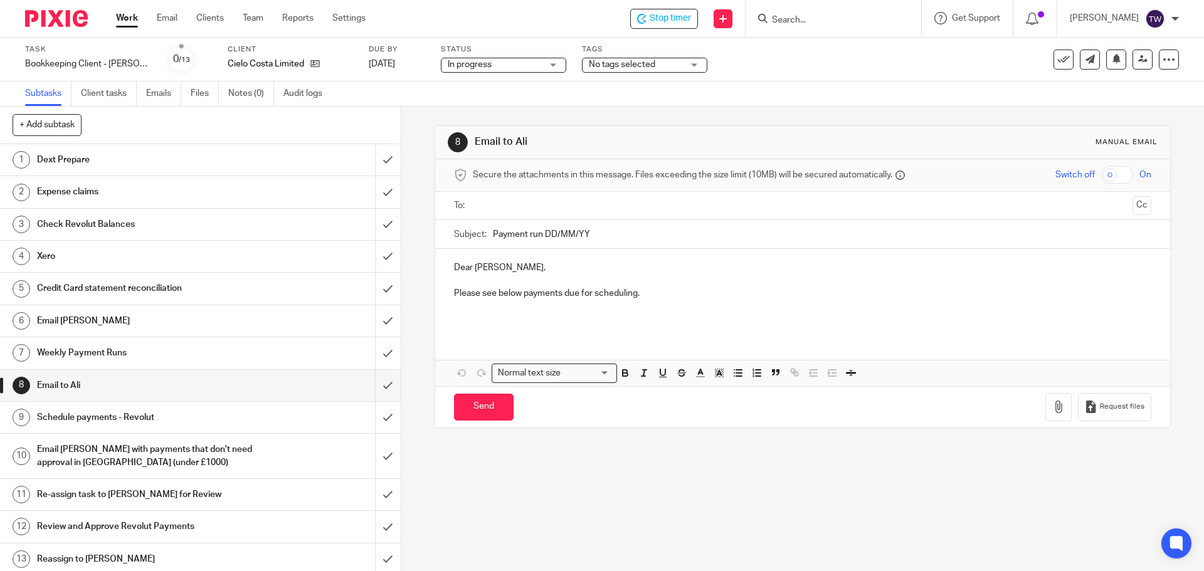
click at [231, 415] on h1 "Schedule payments - Revolut" at bounding box center [145, 417] width 217 height 19
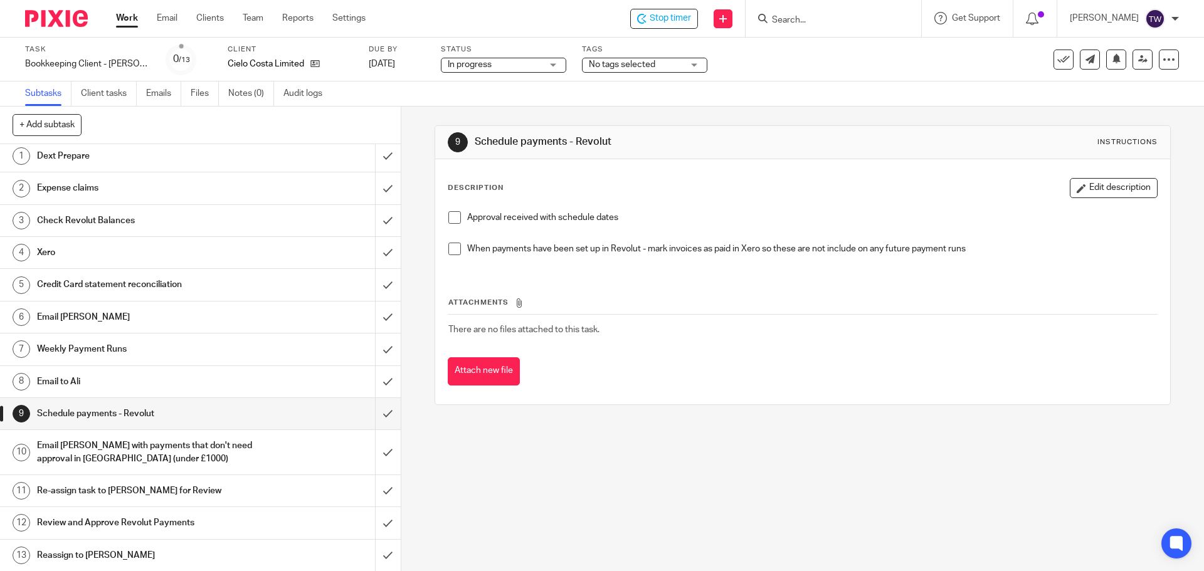
scroll to position [4, 0]
click at [372, 557] on input "submit" at bounding box center [200, 554] width 401 height 31
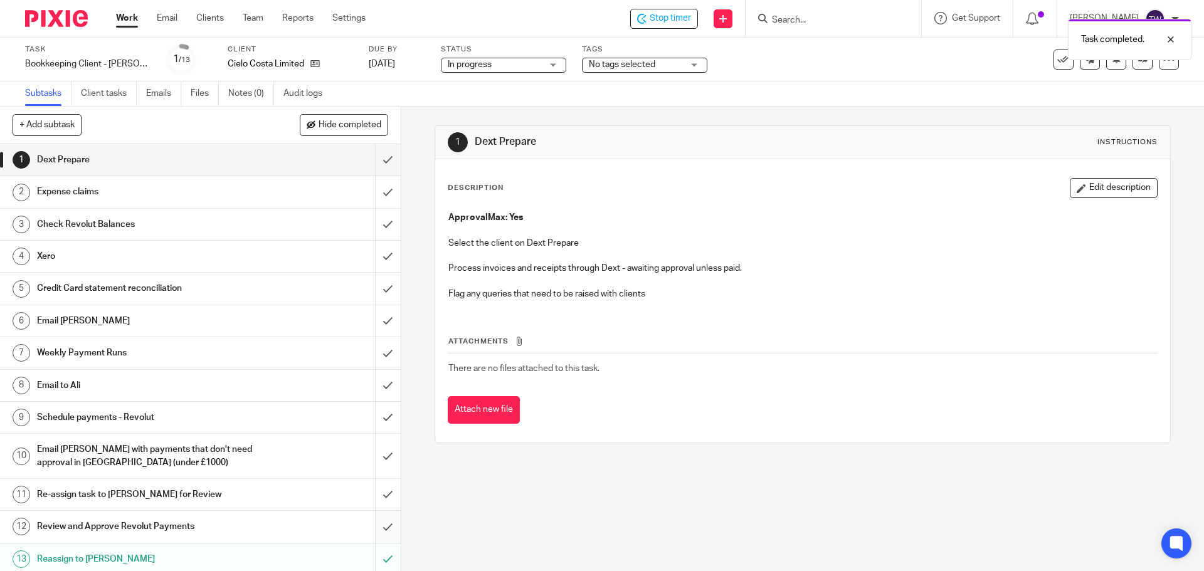
click at [371, 527] on input "submit" at bounding box center [200, 526] width 401 height 31
click at [376, 490] on input "submit" at bounding box center [200, 494] width 401 height 31
click at [373, 454] on input "submit" at bounding box center [200, 456] width 401 height 45
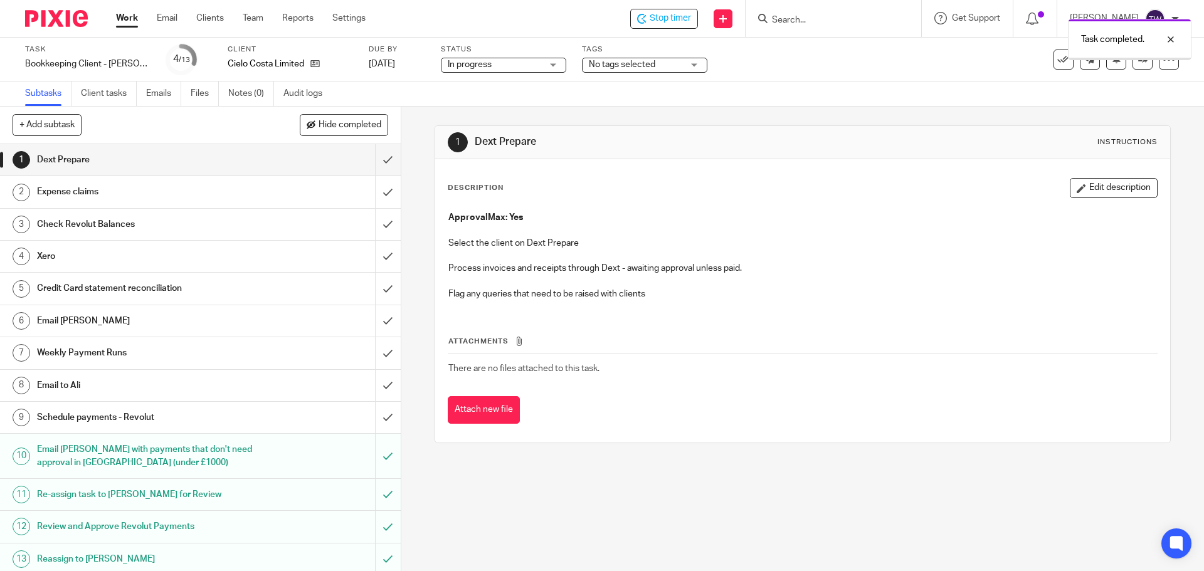
click at [373, 414] on input "submit" at bounding box center [200, 417] width 401 height 31
click at [378, 386] on input "submit" at bounding box center [200, 385] width 401 height 31
click at [373, 354] on input "submit" at bounding box center [200, 352] width 401 height 31
